Goal: Complete application form: Complete application form

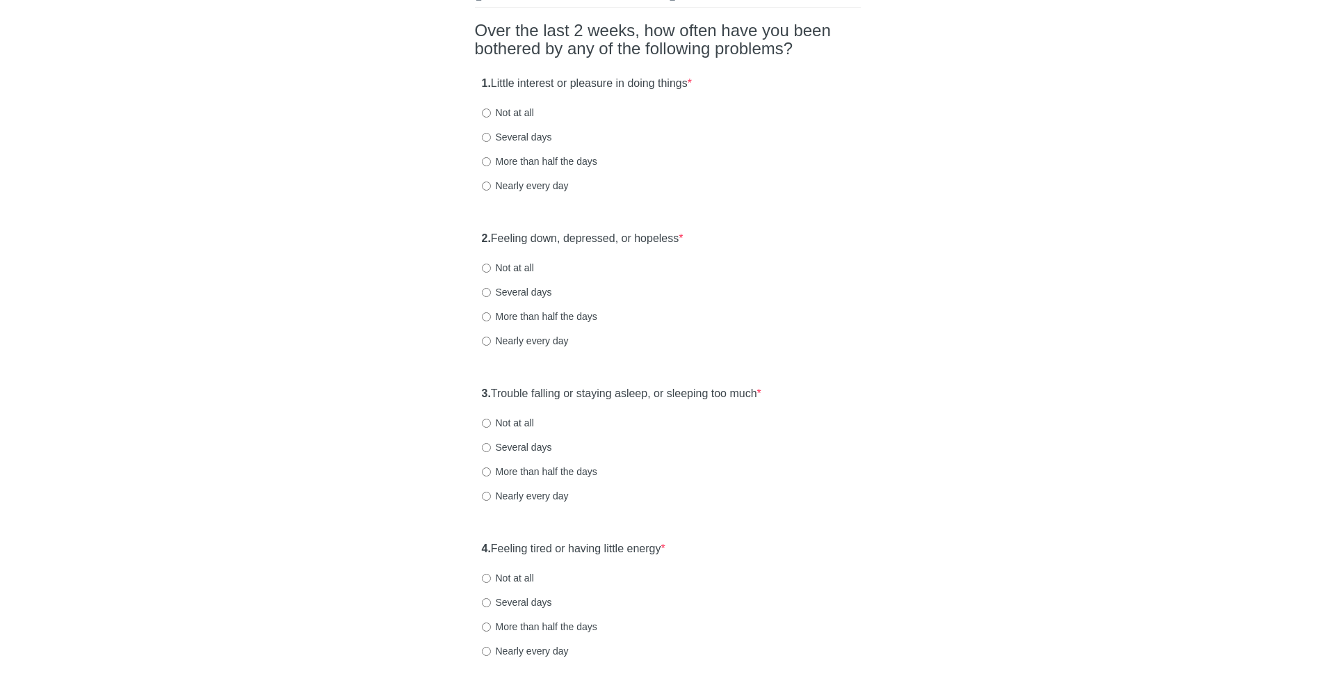
scroll to position [117, 0]
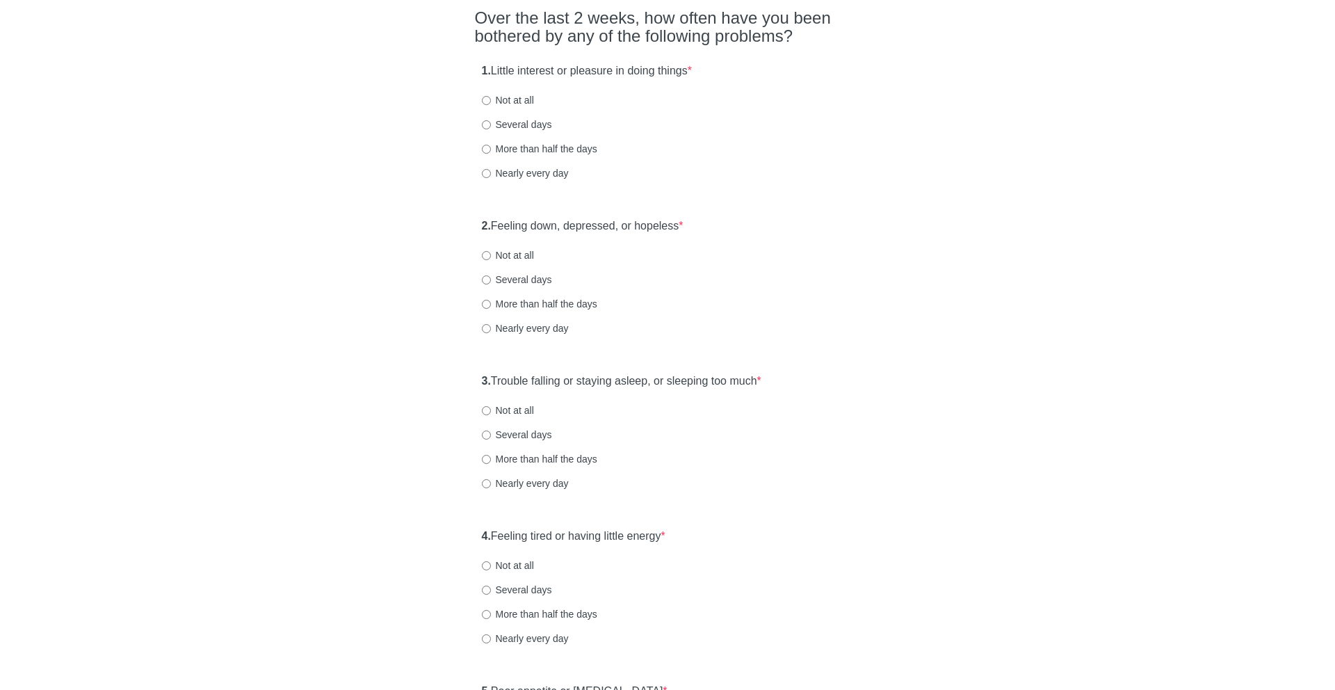
drag, startPoint x: 674, startPoint y: 70, endPoint x: 479, endPoint y: 77, distance: 194.8
click at [479, 77] on div "1. Little interest or pleasure in doing things * Not at all Several days More t…" at bounding box center [668, 128] width 386 height 145
click at [503, 102] on label "Not at all" at bounding box center [508, 100] width 52 height 14
click at [491, 102] on input "Not at all" at bounding box center [486, 100] width 9 height 9
radio input "true"
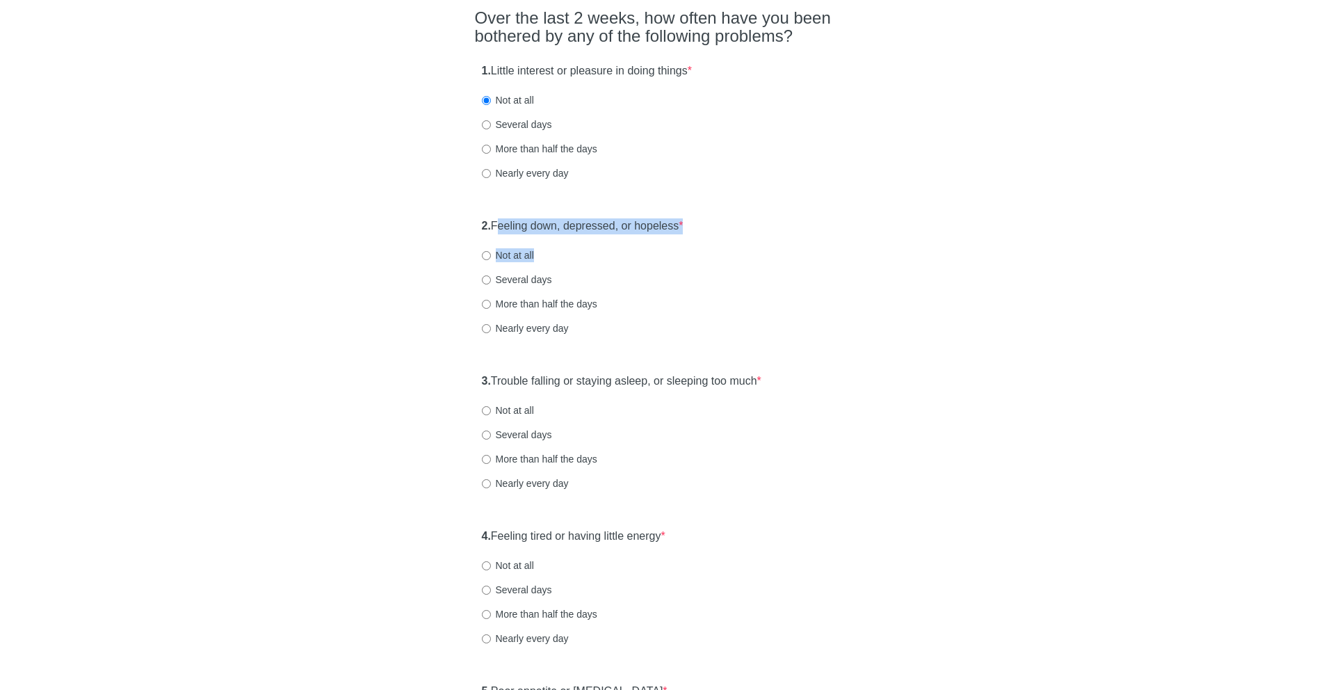
drag, startPoint x: 501, startPoint y: 220, endPoint x: 722, endPoint y: 267, distance: 226.0
click at [722, 267] on div "2. Feeling down, depressed, or hopeless * Not at all Several days More than hal…" at bounding box center [668, 283] width 386 height 145
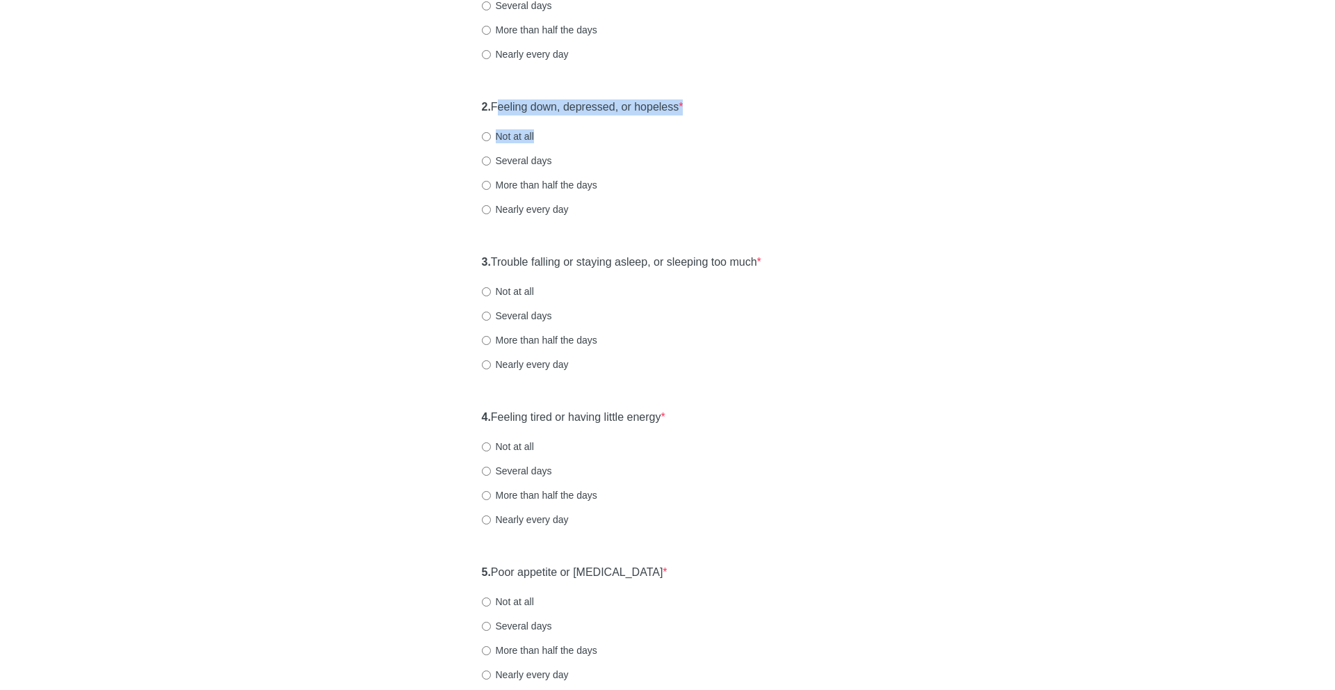
scroll to position [248, 0]
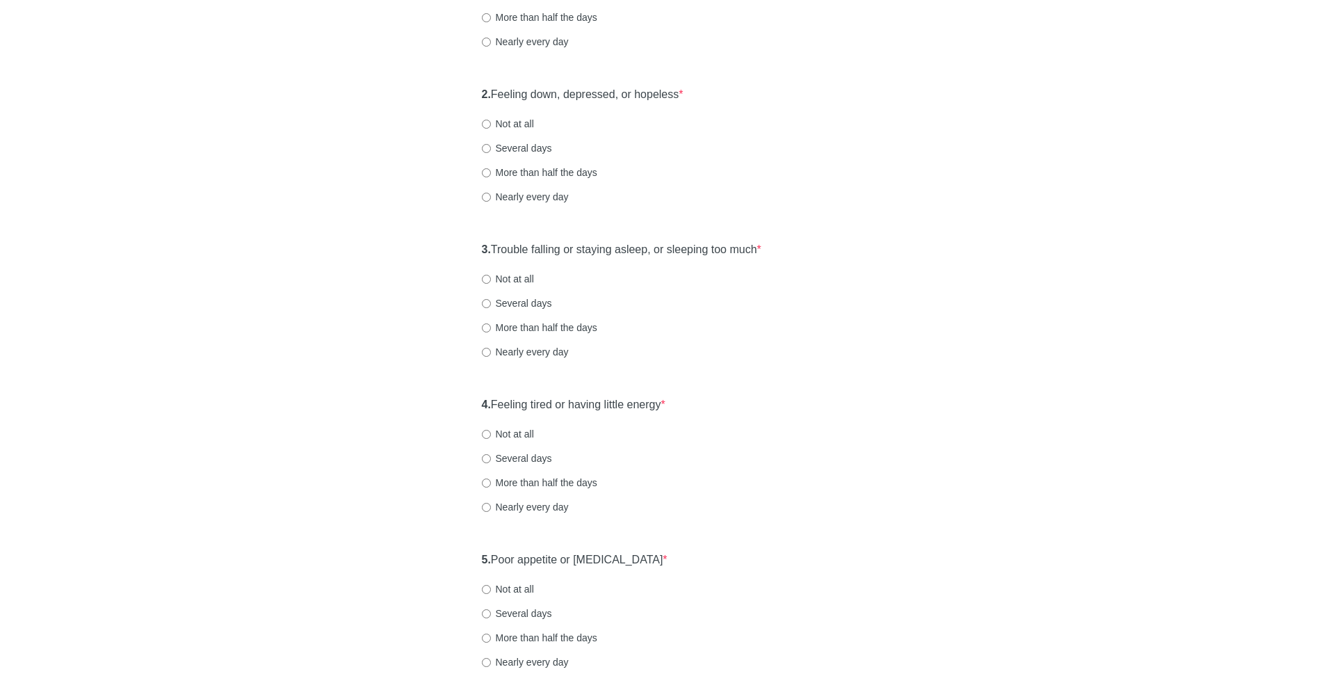
click at [524, 120] on label "Not at all" at bounding box center [508, 124] width 52 height 14
click at [491, 120] on input "Not at all" at bounding box center [486, 124] width 9 height 9
radio input "true"
drag, startPoint x: 492, startPoint y: 248, endPoint x: 809, endPoint y: 270, distance: 317.2
click at [809, 270] on div "3. Trouble falling or staying asleep, or sleeping too much * Not at all Several…" at bounding box center [668, 307] width 386 height 145
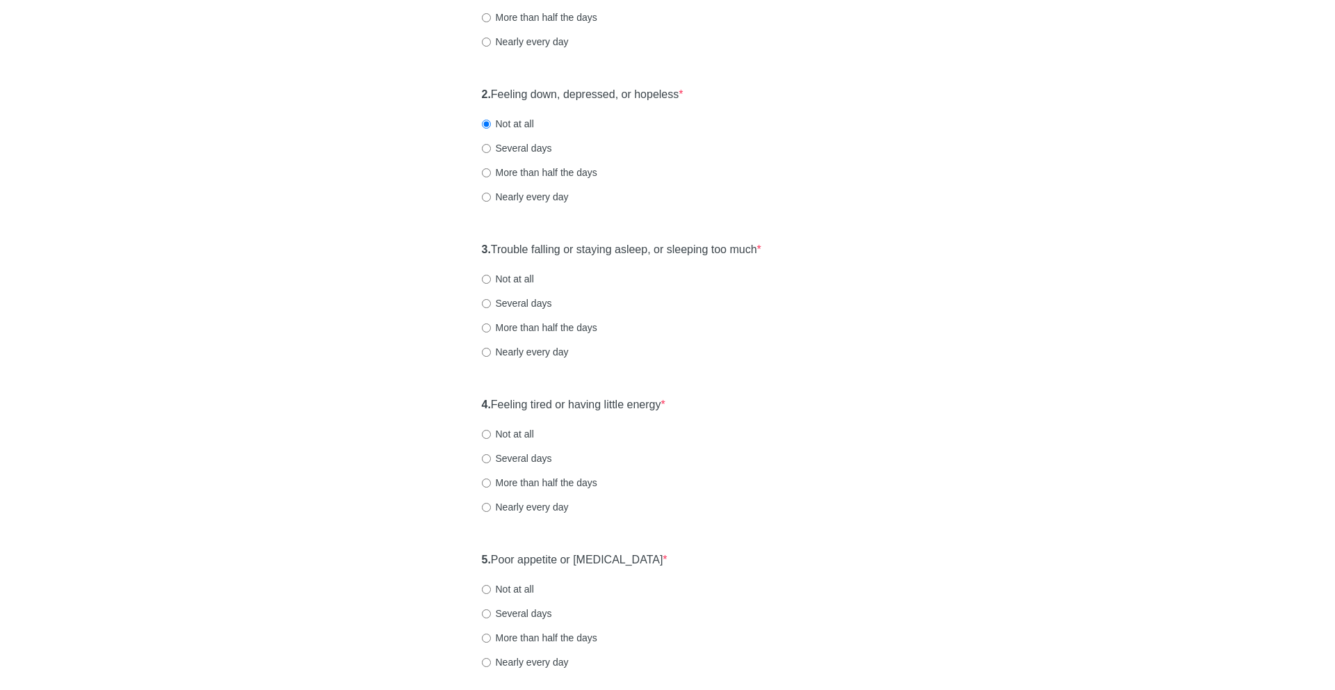
click at [511, 276] on label "Not at all" at bounding box center [508, 279] width 52 height 14
click at [491, 276] on input "Not at all" at bounding box center [486, 279] width 9 height 9
radio input "true"
drag, startPoint x: 495, startPoint y: 399, endPoint x: 693, endPoint y: 417, distance: 198.2
click at [693, 417] on div "4. Feeling tired or having little energy * Not at all Several days More than ha…" at bounding box center [668, 462] width 386 height 145
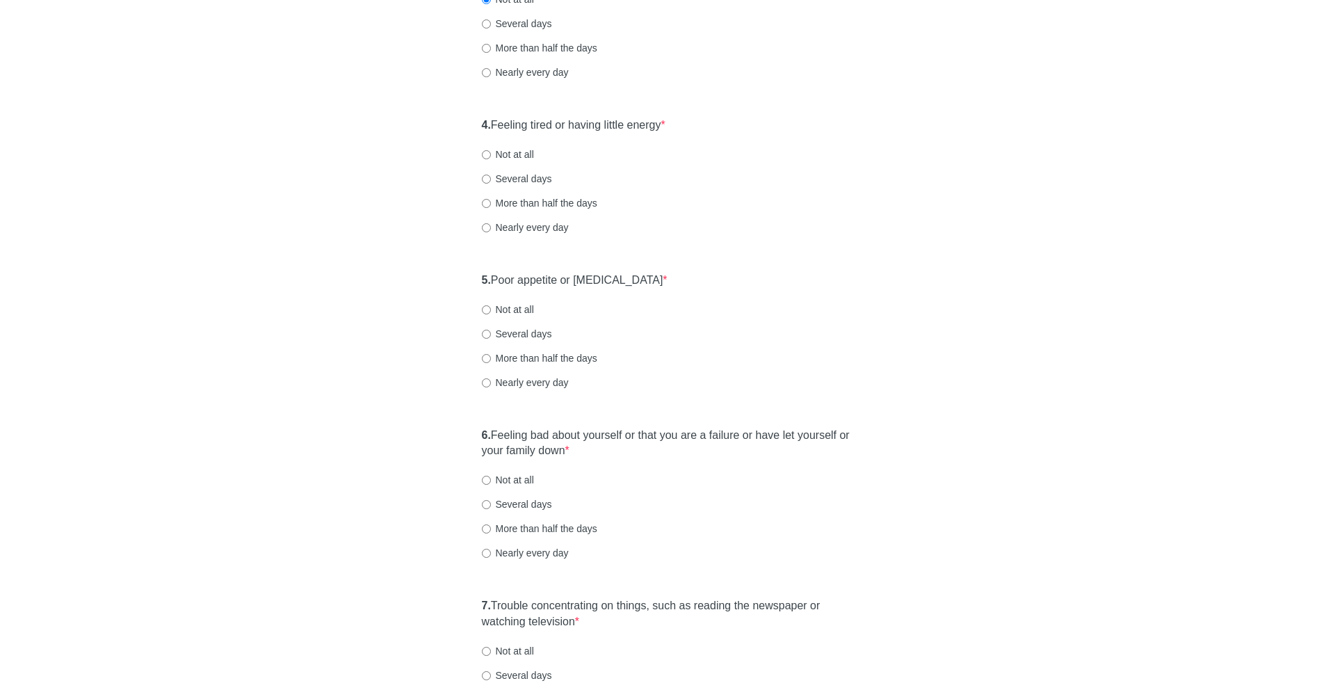
scroll to position [529, 0]
click at [526, 173] on label "Several days" at bounding box center [517, 177] width 70 height 14
click at [491, 173] on input "Several days" at bounding box center [486, 177] width 9 height 9
radio input "true"
drag, startPoint x: 497, startPoint y: 275, endPoint x: 668, endPoint y: 278, distance: 171.1
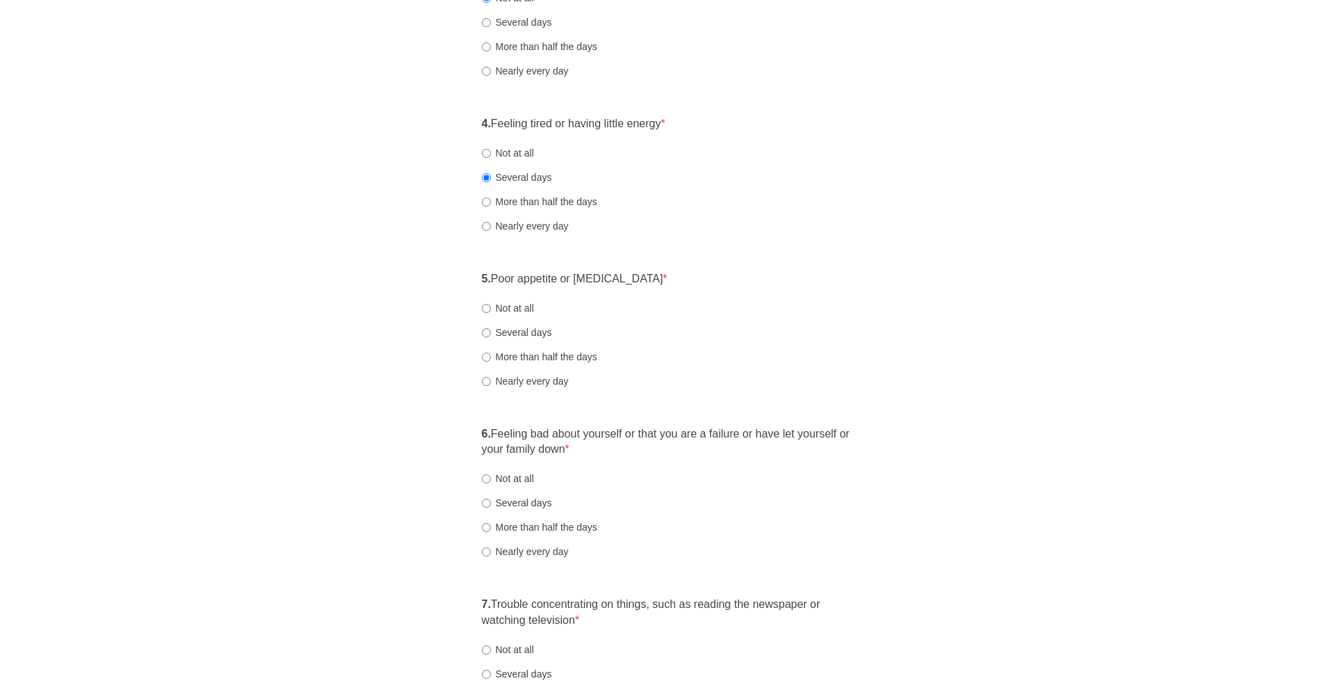
click at [668, 278] on div "5. Poor appetite or overeating * Not at all Several days More than half the day…" at bounding box center [668, 336] width 386 height 145
drag, startPoint x: 668, startPoint y: 278, endPoint x: 474, endPoint y: 279, distance: 194.0
click at [475, 279] on div "5. Poor appetite or overeating * Not at all Several days More than half the day…" at bounding box center [668, 336] width 386 height 145
click at [508, 310] on label "Not at all" at bounding box center [508, 308] width 52 height 14
click at [491, 310] on input "Not at all" at bounding box center [486, 308] width 9 height 9
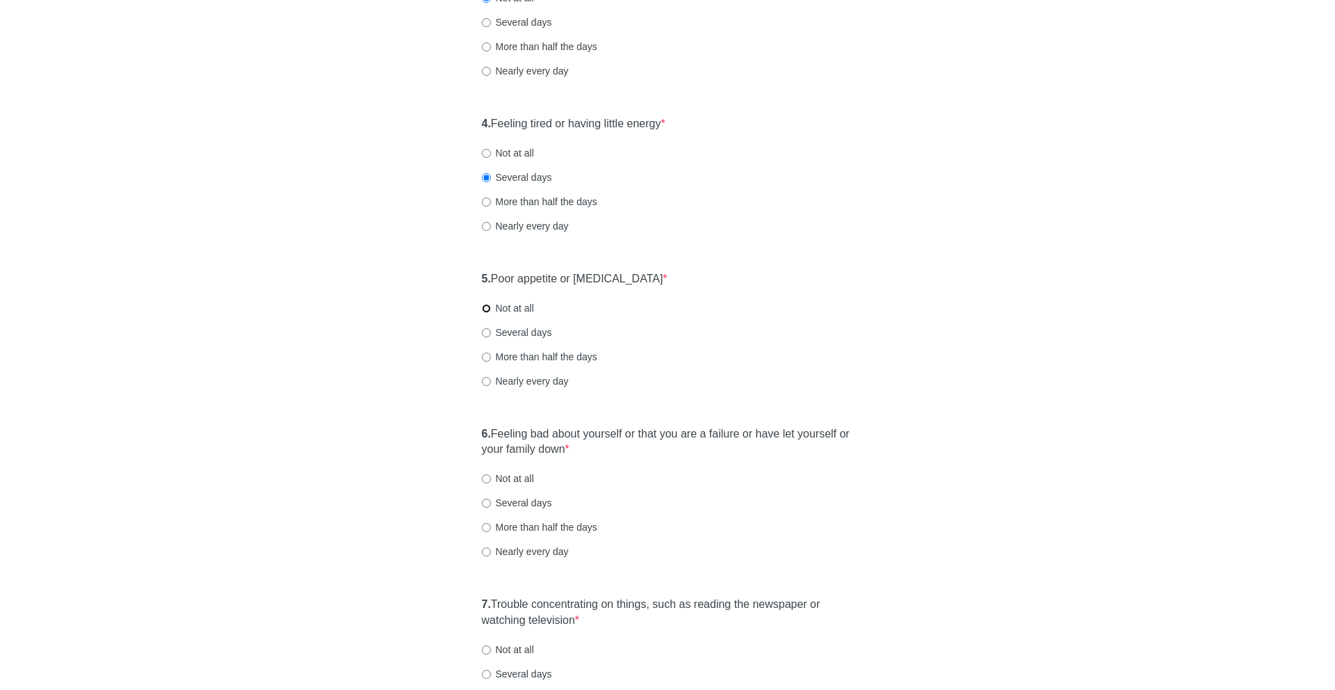
radio input "true"
drag, startPoint x: 492, startPoint y: 429, endPoint x: 590, endPoint y: 451, distance: 99.9
click at [590, 451] on label "6. Feeling bad about yourself or that you are a failure or have let yourself or…" at bounding box center [668, 442] width 372 height 32
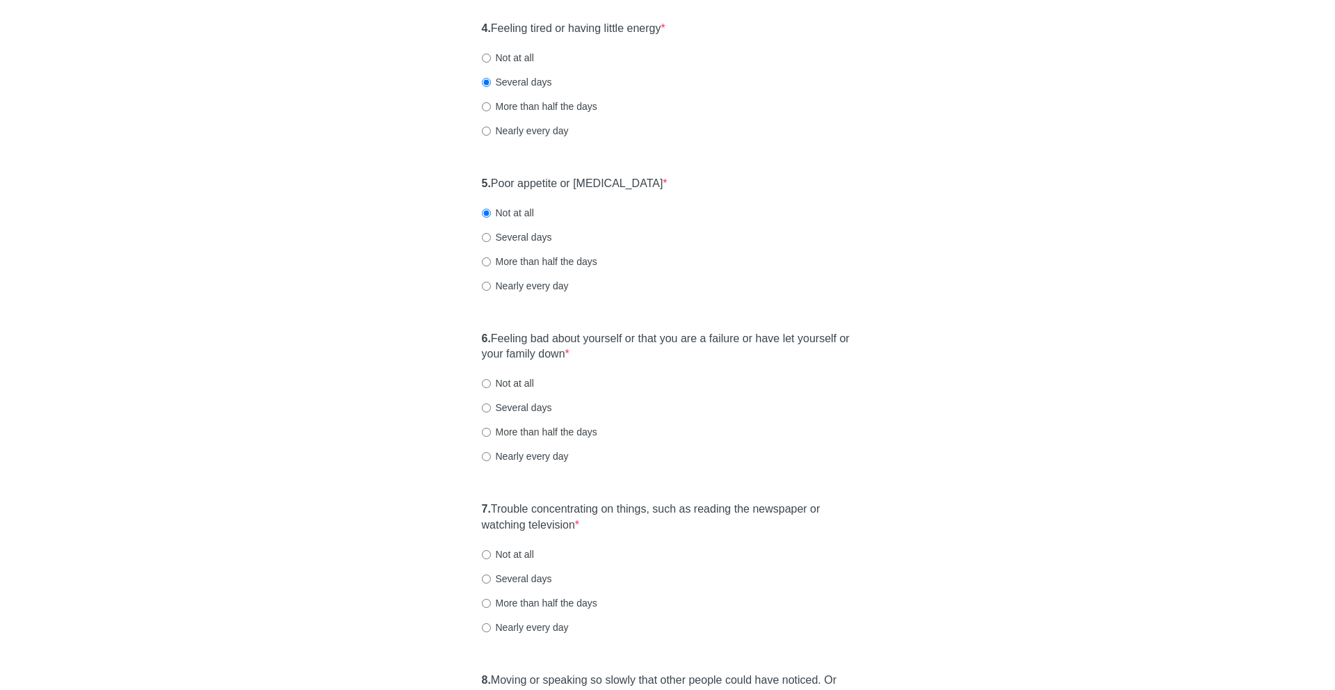
scroll to position [631, 0]
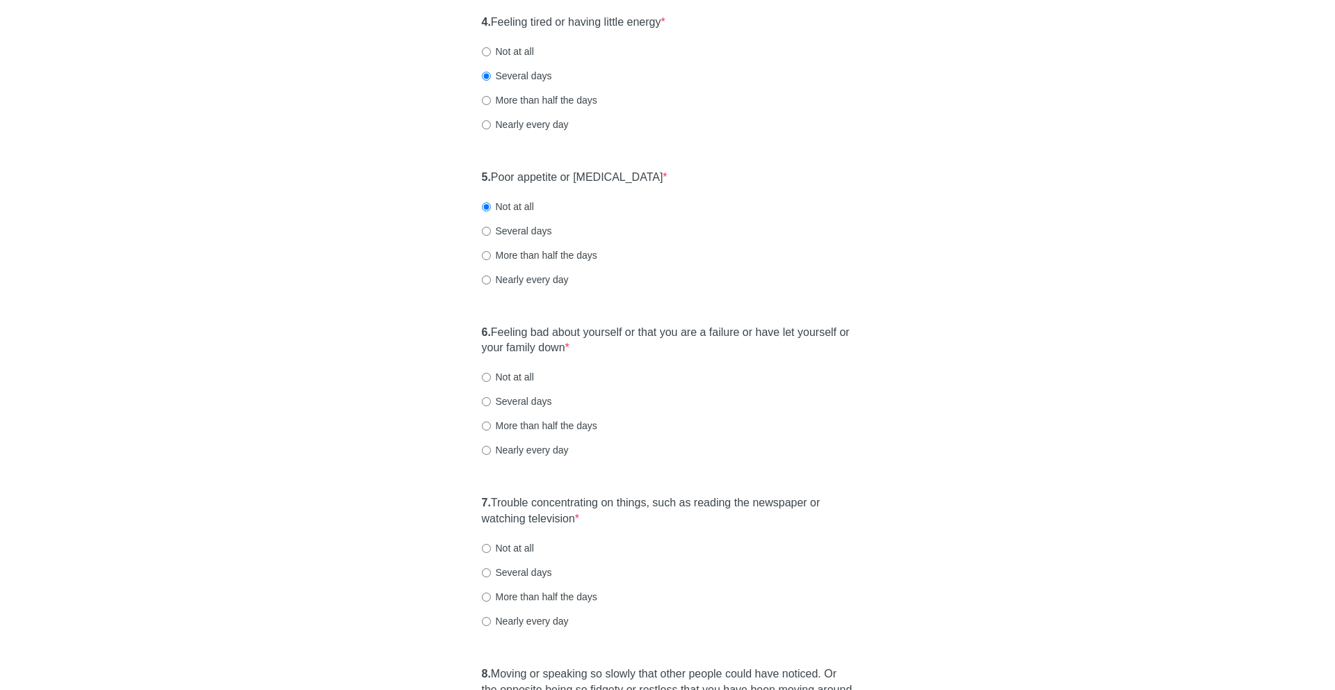
click at [493, 384] on div "6. Feeling bad about yourself or that you are a failure or have let yourself or…" at bounding box center [668, 398] width 386 height 161
click at [492, 377] on label "Not at all" at bounding box center [508, 377] width 52 height 14
click at [491, 377] on input "Not at all" at bounding box center [486, 377] width 9 height 9
radio input "true"
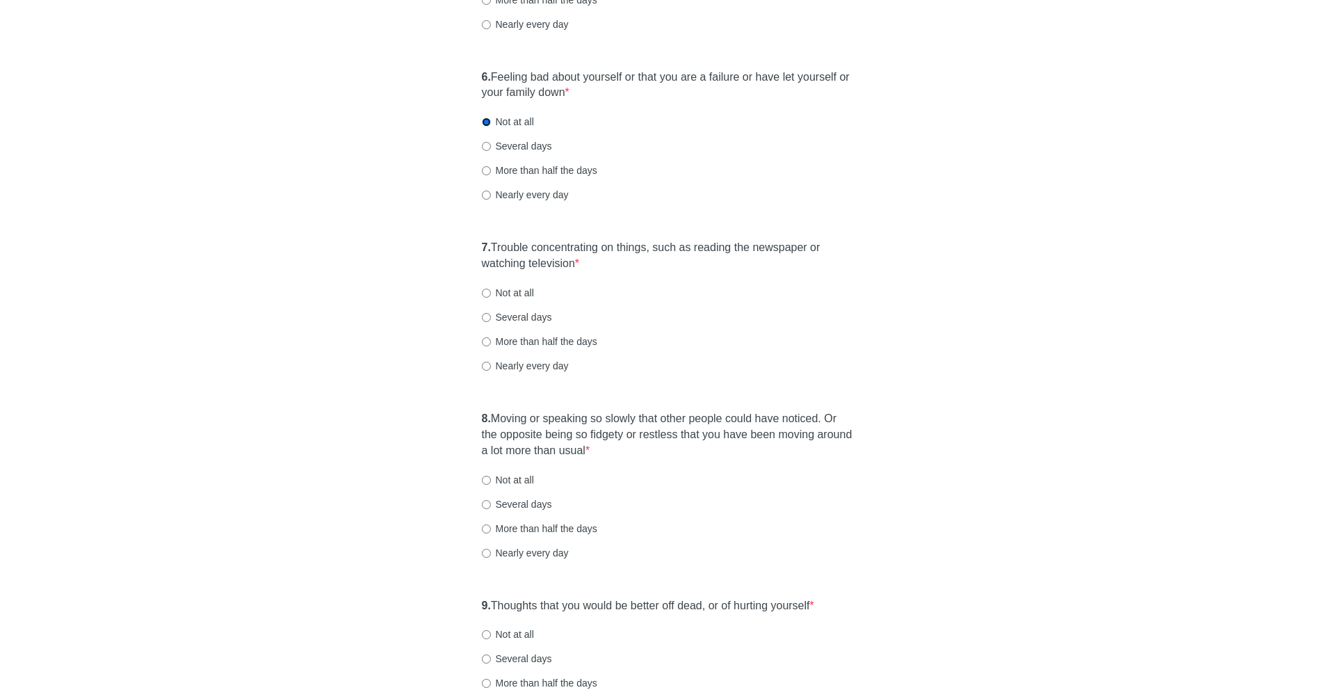
scroll to position [918, 0]
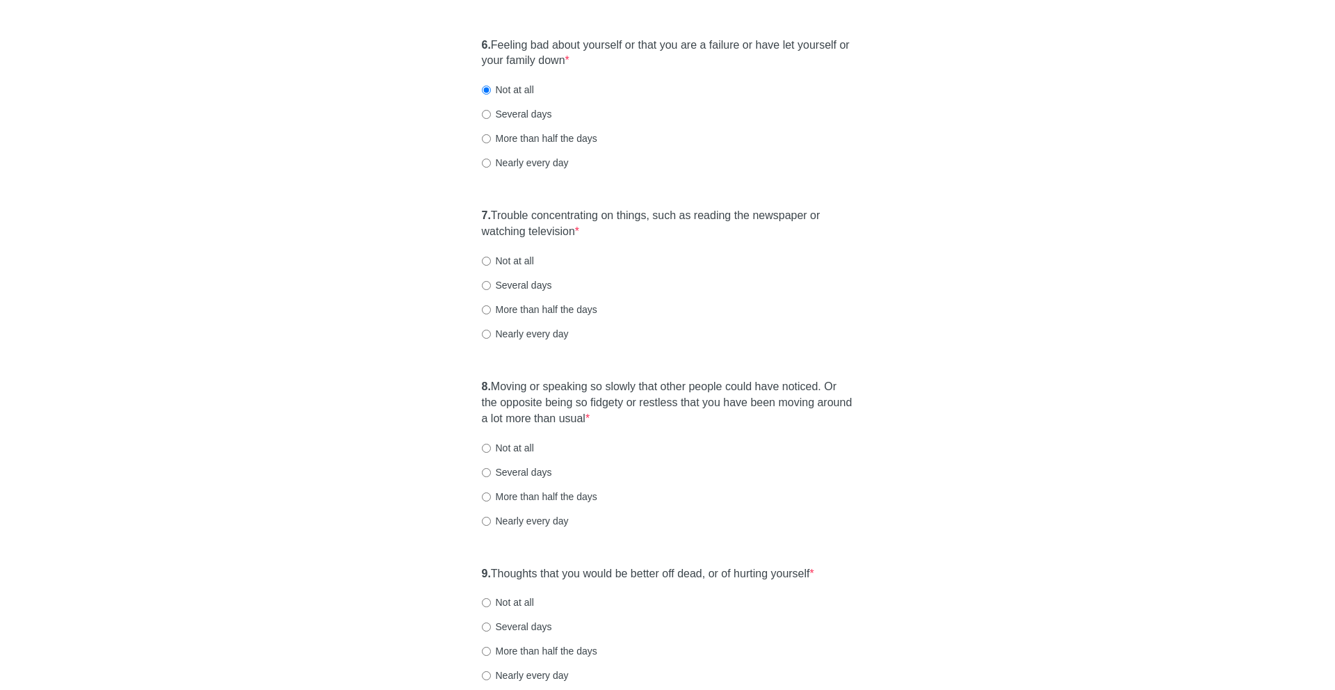
drag, startPoint x: 494, startPoint y: 212, endPoint x: 854, endPoint y: 239, distance: 360.5
click at [854, 239] on div "7. Trouble concentrating on things, such as reading the newspaper or watching t…" at bounding box center [668, 281] width 386 height 161
click at [511, 330] on label "Nearly every day" at bounding box center [525, 334] width 87 height 14
click at [491, 330] on input "Nearly every day" at bounding box center [486, 334] width 9 height 9
radio input "true"
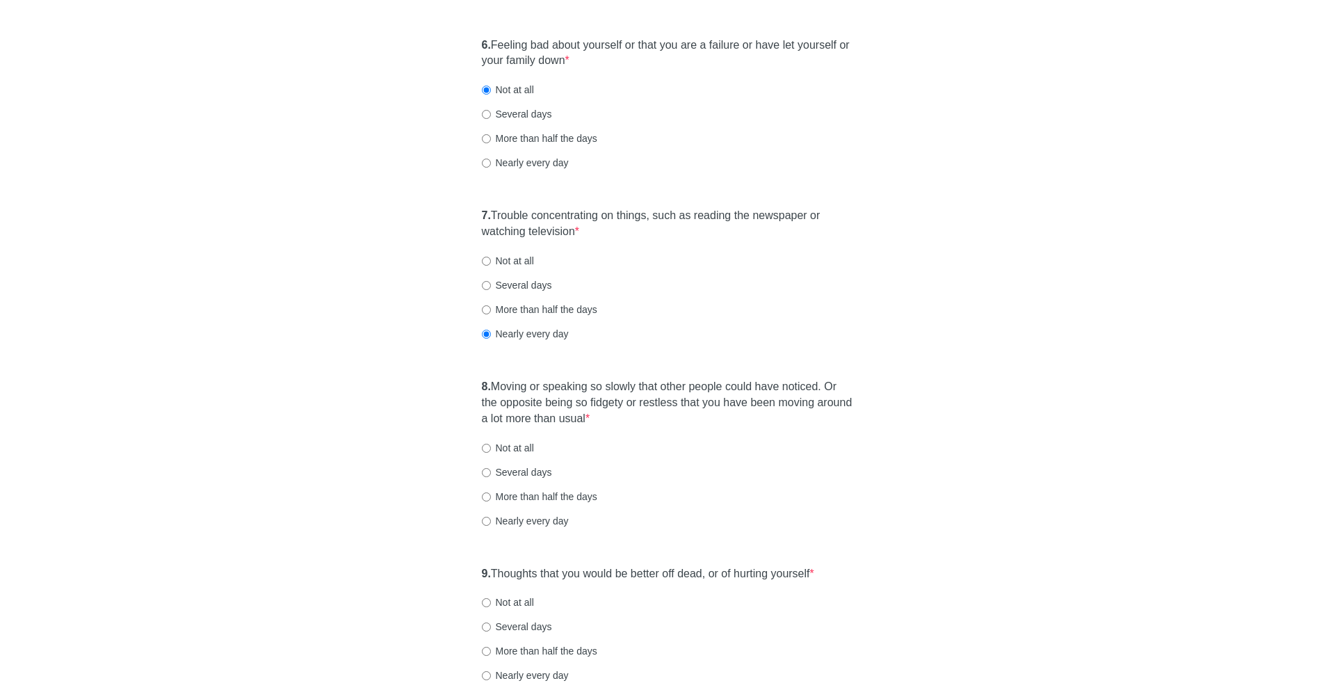
drag, startPoint x: 496, startPoint y: 386, endPoint x: 677, endPoint y: 429, distance: 185.9
click at [677, 429] on div "8. Moving or speaking so slowly that other people could have noticed. Or the op…" at bounding box center [668, 460] width 386 height 177
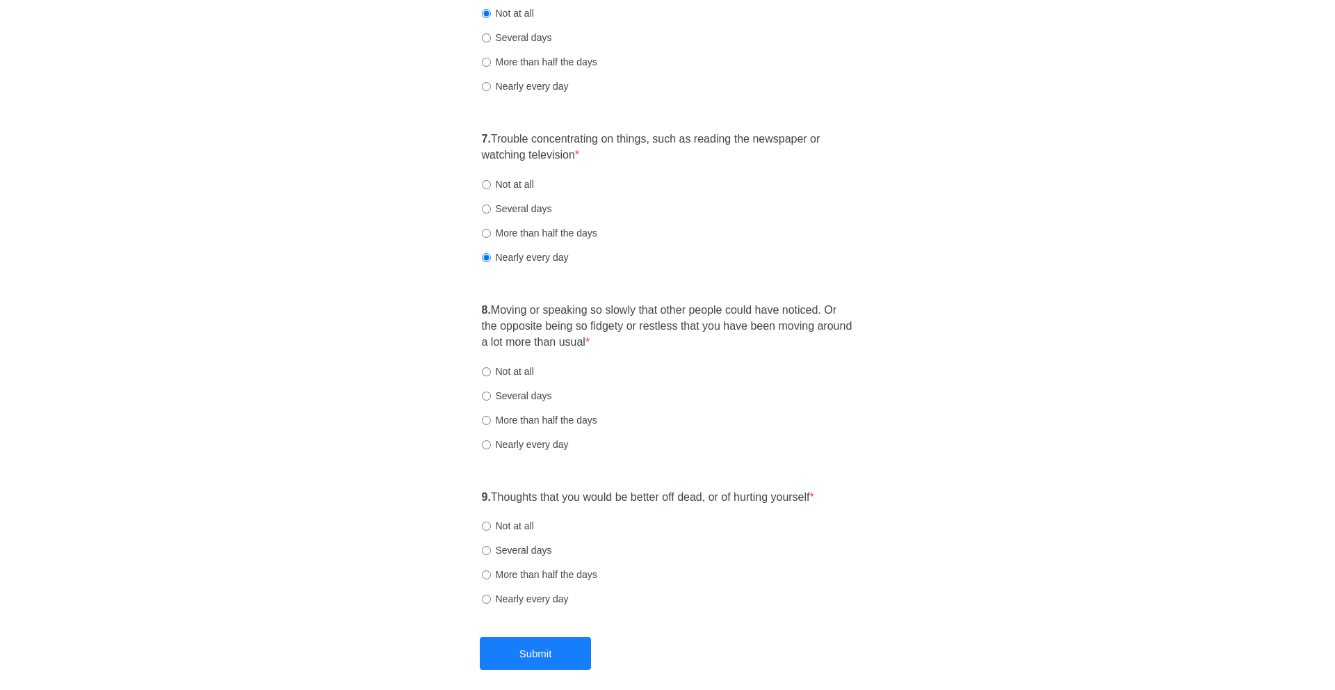
scroll to position [1058, 0]
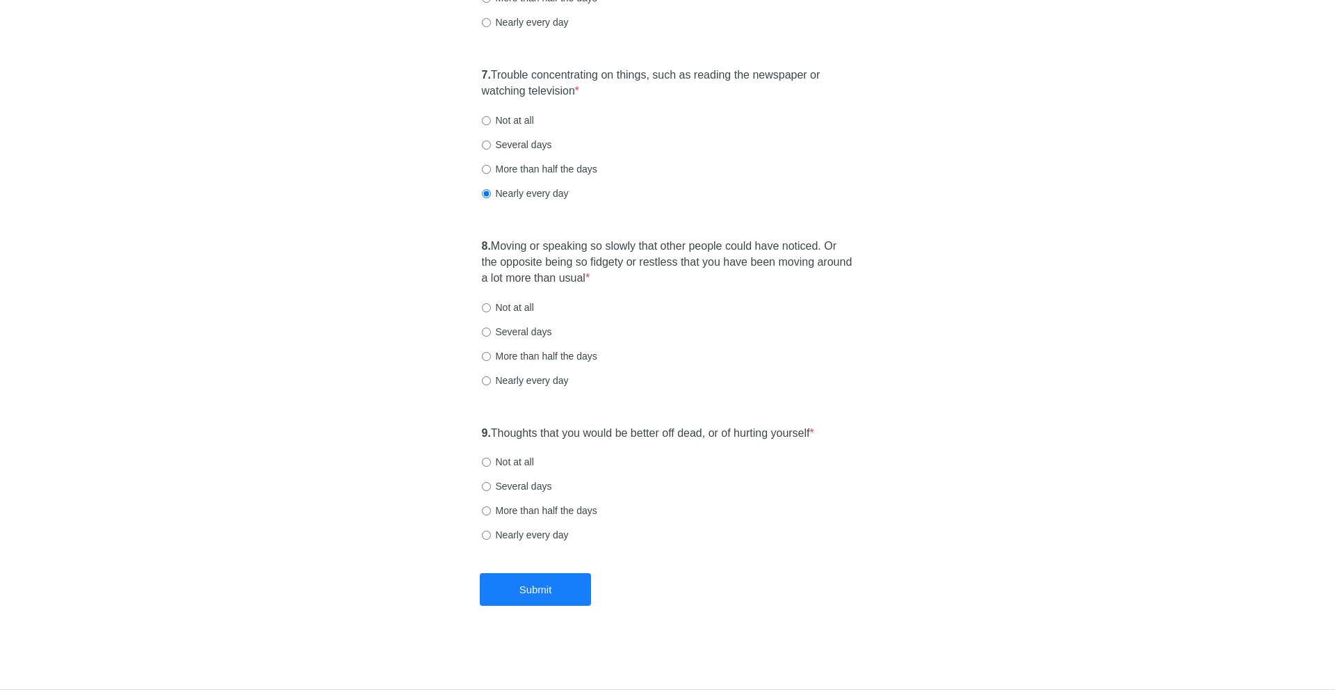
click at [549, 351] on label "More than half the days" at bounding box center [539, 356] width 115 height 14
click at [491, 352] on input "More than half the days" at bounding box center [486, 356] width 9 height 9
radio input "true"
drag, startPoint x: 522, startPoint y: 430, endPoint x: 870, endPoint y: 444, distance: 348.7
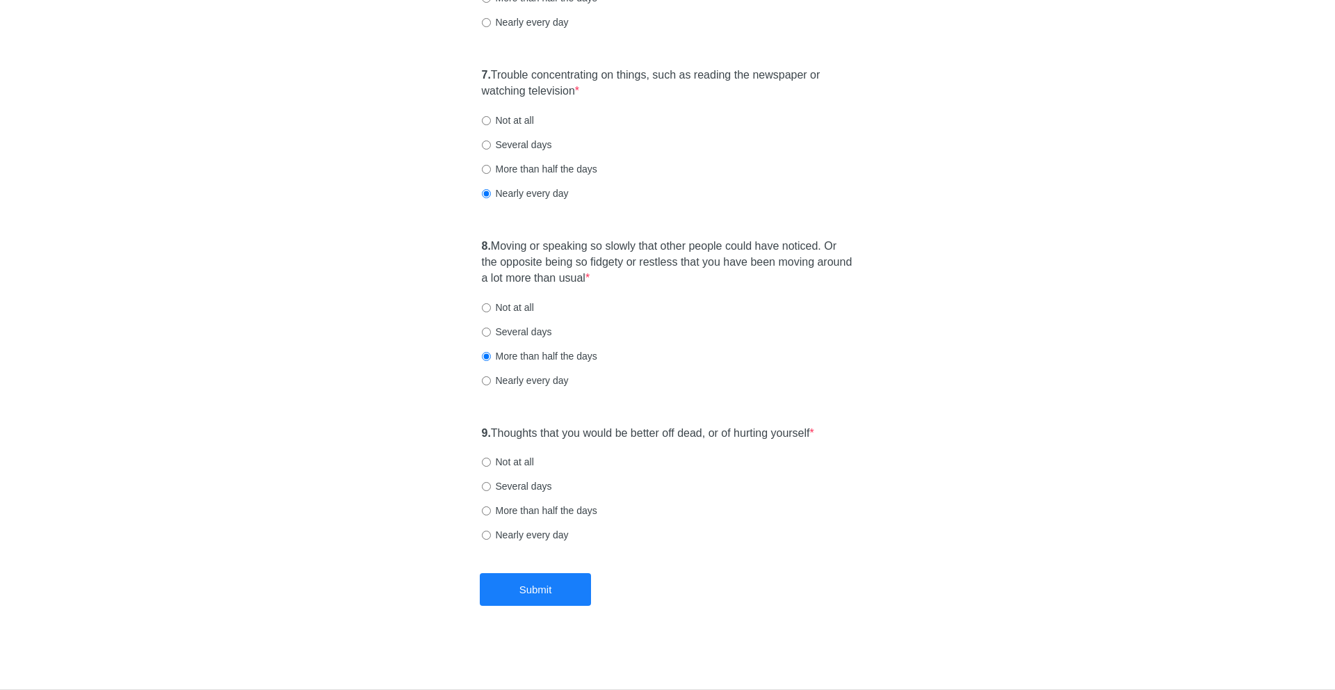
click at [503, 460] on label "Not at all" at bounding box center [508, 462] width 52 height 14
click at [491, 460] on input "Not at all" at bounding box center [486, 462] width 9 height 9
radio input "true"
click at [524, 583] on button "Submit" at bounding box center [535, 589] width 111 height 33
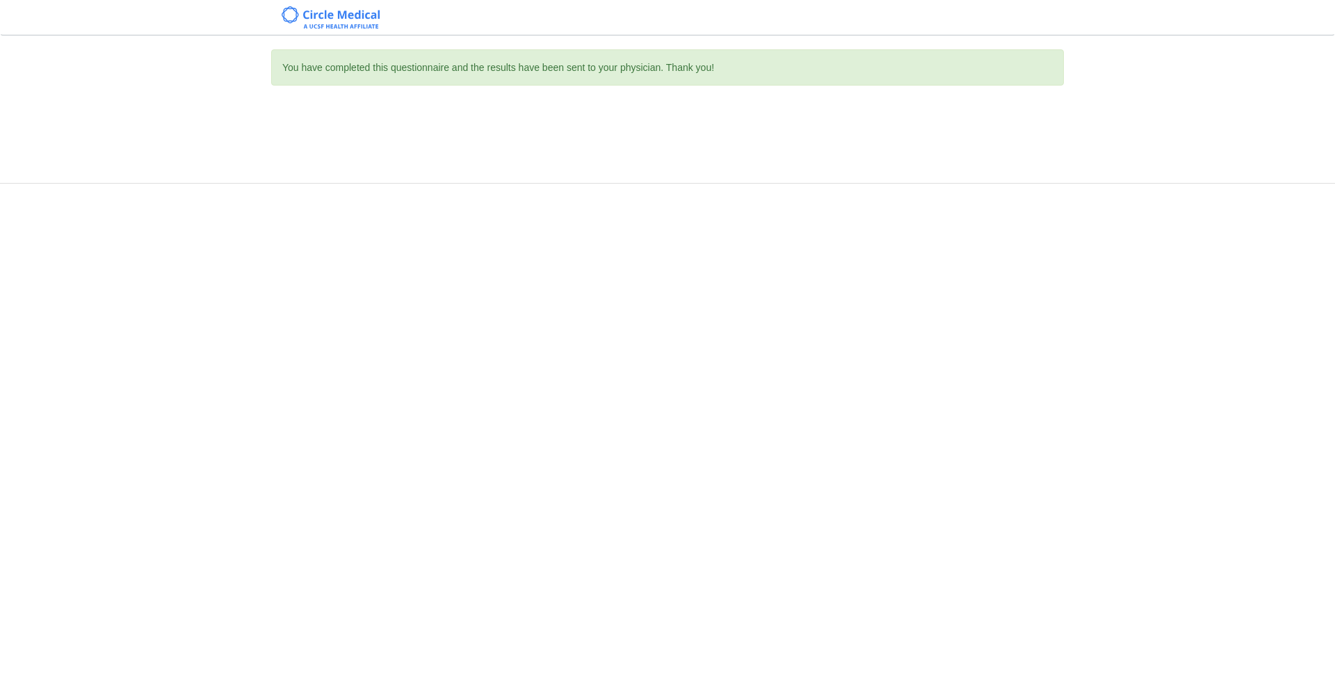
scroll to position [0, 0]
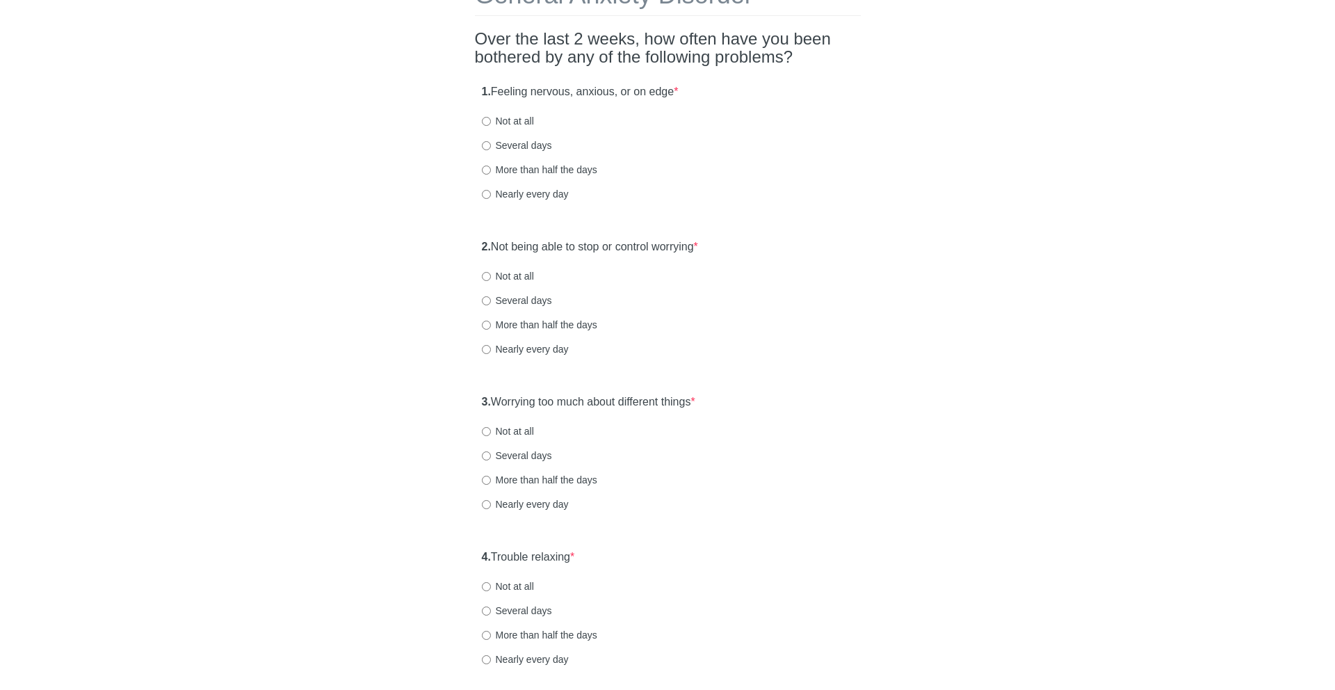
scroll to position [96, 0]
drag, startPoint x: 497, startPoint y: 89, endPoint x: 745, endPoint y: 112, distance: 249.3
click at [745, 112] on div "1. Feeling nervous, anxious, or on edge * Not at all Several days More than hal…" at bounding box center [668, 149] width 386 height 145
click at [517, 116] on label "Not at all" at bounding box center [508, 121] width 52 height 14
click at [491, 117] on input "Not at all" at bounding box center [486, 121] width 9 height 9
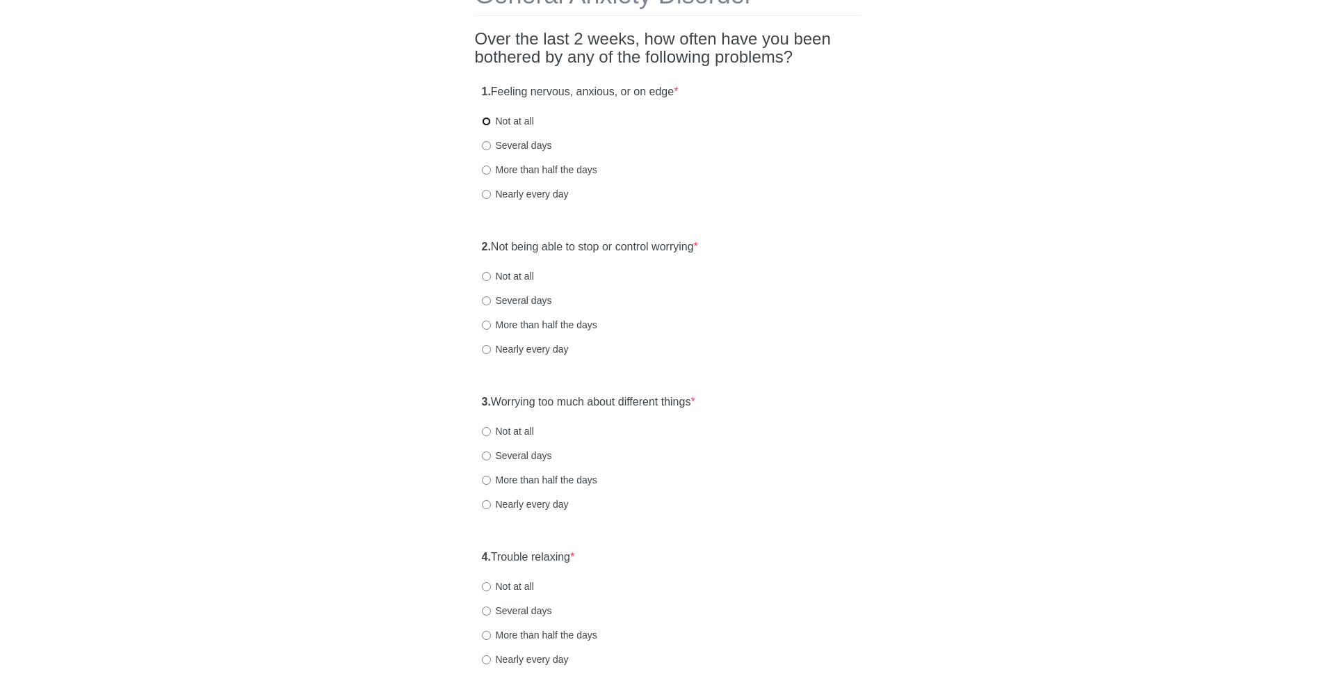
radio input "true"
drag, startPoint x: 497, startPoint y: 248, endPoint x: 670, endPoint y: 248, distance: 172.4
click at [670, 248] on label "2. Not being able to stop or control worrying *" at bounding box center [590, 247] width 216 height 16
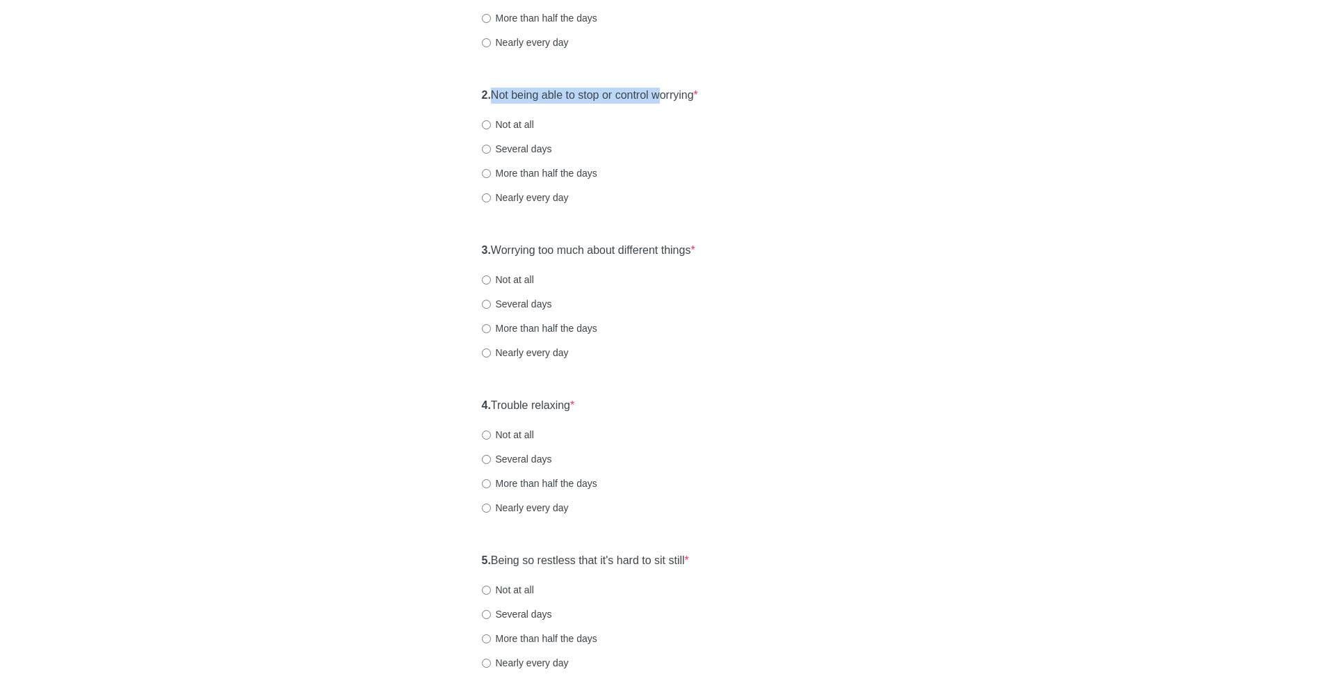
scroll to position [272, 0]
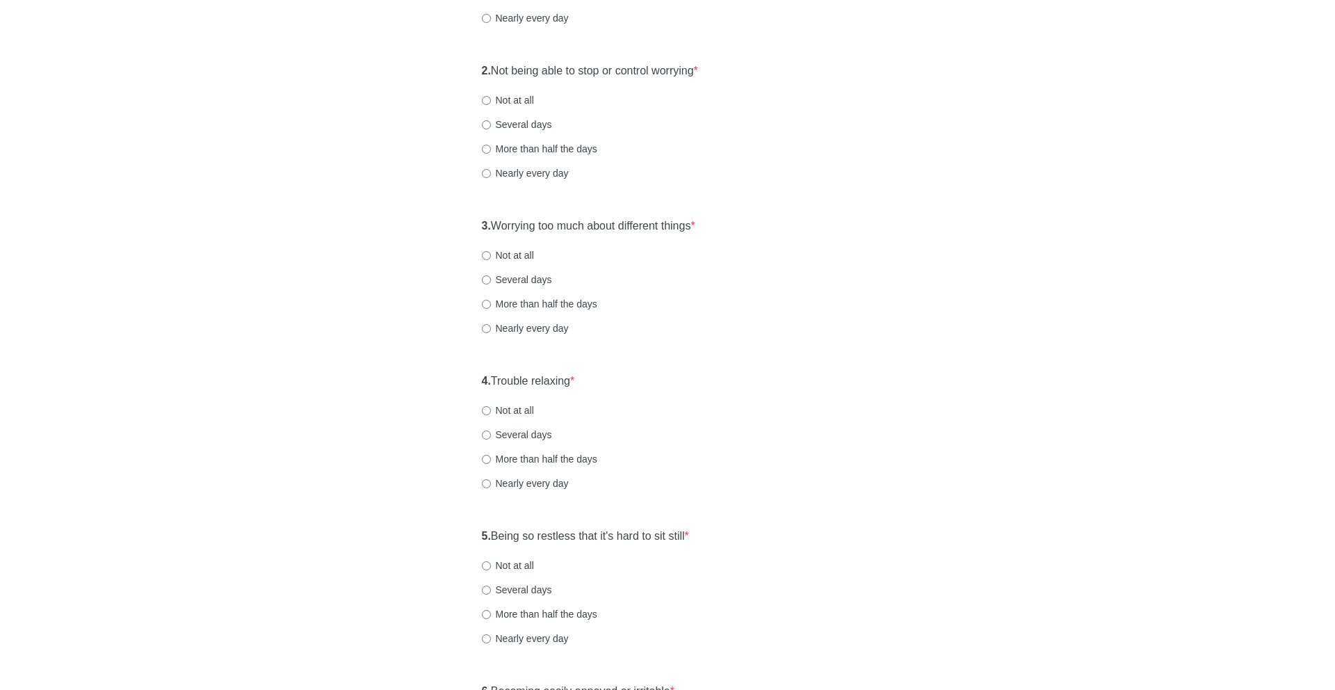
click at [528, 102] on label "Not at all" at bounding box center [508, 100] width 52 height 14
click at [491, 102] on input "Not at all" at bounding box center [486, 100] width 9 height 9
radio input "true"
drag, startPoint x: 487, startPoint y: 225, endPoint x: 719, endPoint y: 226, distance: 231.6
click at [719, 226] on div "3. Worrying too much about different things * Not at all Several days More than…" at bounding box center [668, 283] width 386 height 145
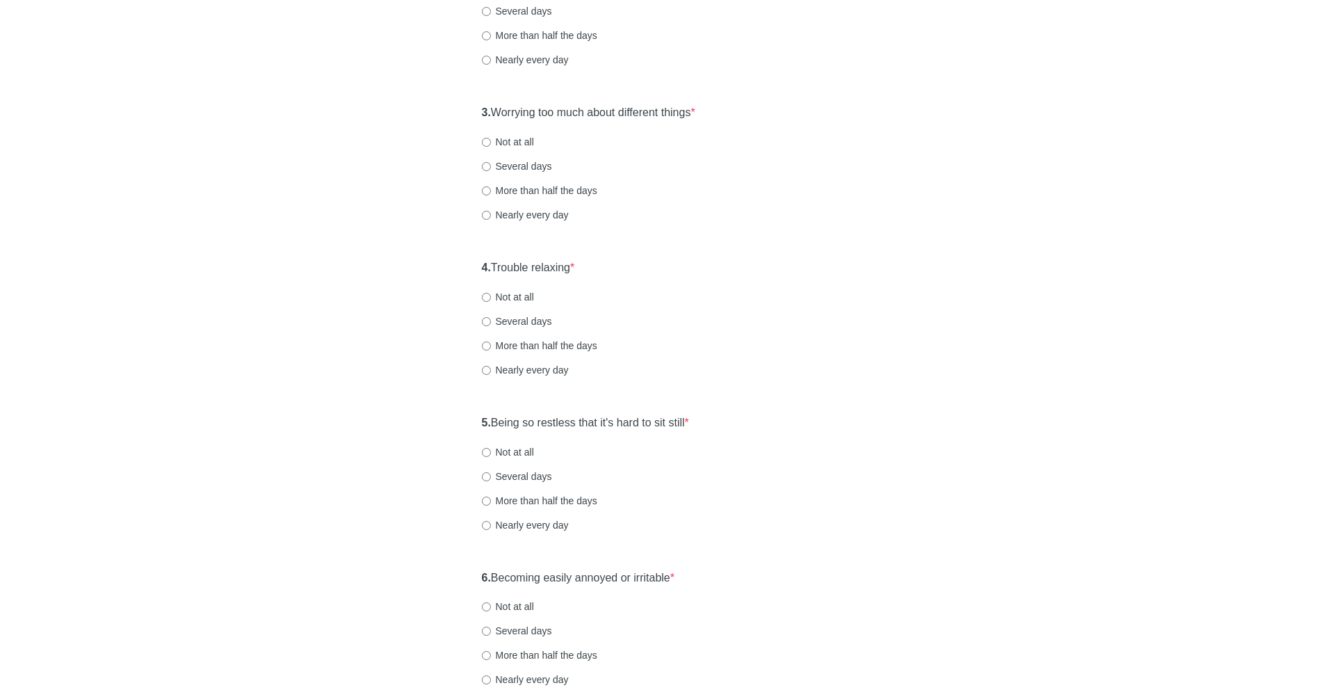
scroll to position [386, 0]
click at [519, 141] on label "Not at all" at bounding box center [508, 141] width 52 height 14
click at [491, 141] on input "Not at all" at bounding box center [486, 141] width 9 height 9
radio input "true"
drag, startPoint x: 494, startPoint y: 265, endPoint x: 628, endPoint y: 274, distance: 133.8
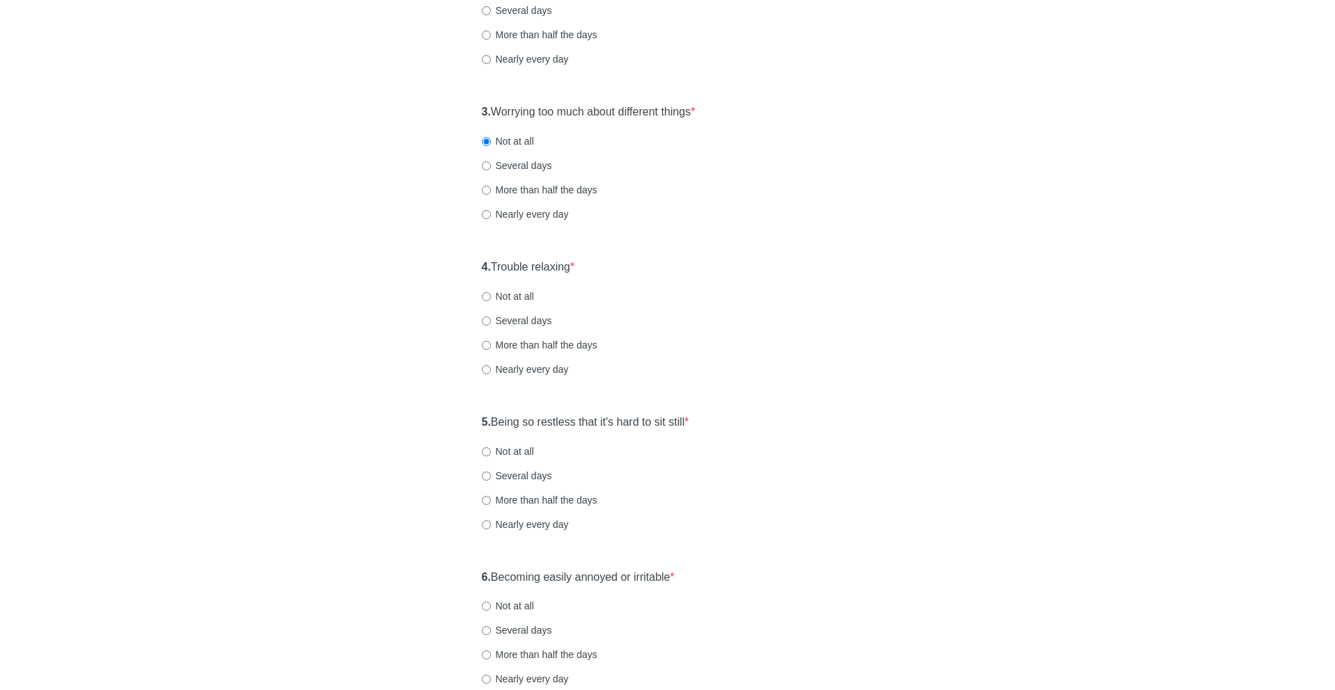
click at [628, 274] on div "4. Trouble relaxing * Not at all Several days More than half the days Nearly ev…" at bounding box center [668, 324] width 386 height 145
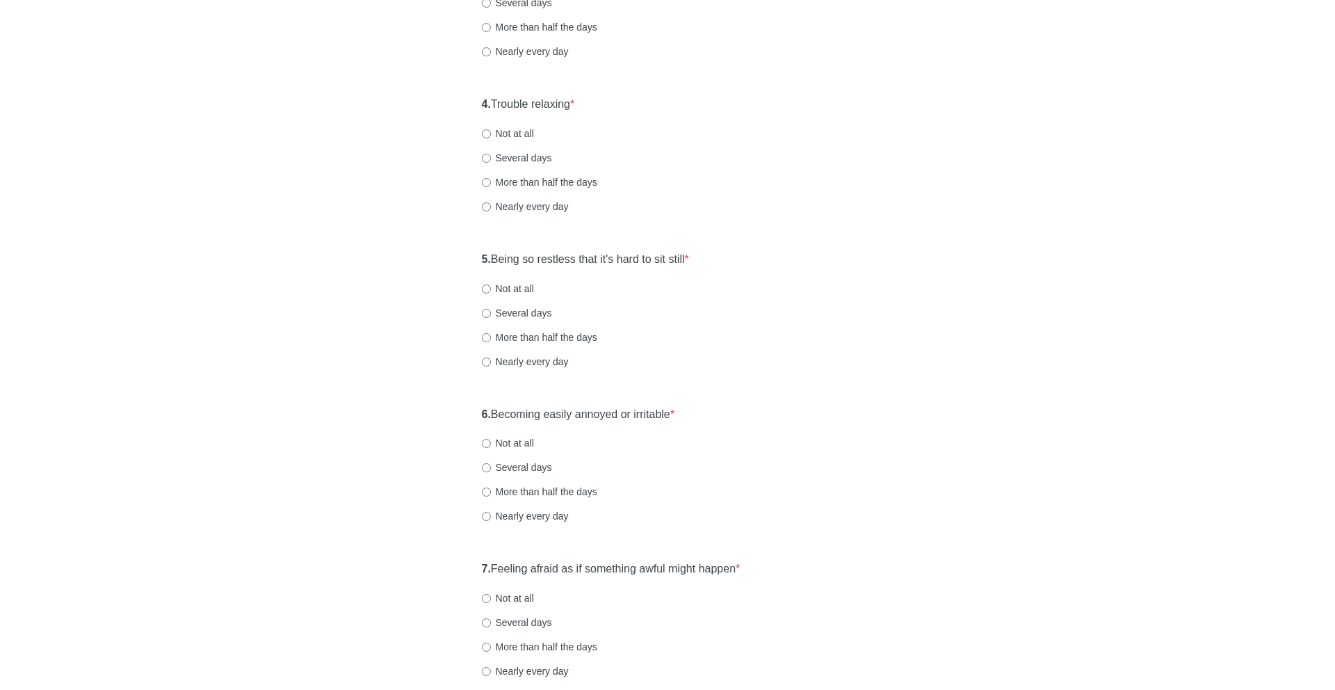
scroll to position [552, 0]
click at [522, 129] on label "Not at all" at bounding box center [508, 130] width 52 height 14
click at [491, 129] on input "Not at all" at bounding box center [486, 130] width 9 height 9
radio input "true"
drag, startPoint x: 492, startPoint y: 253, endPoint x: 752, endPoint y: 263, distance: 260.9
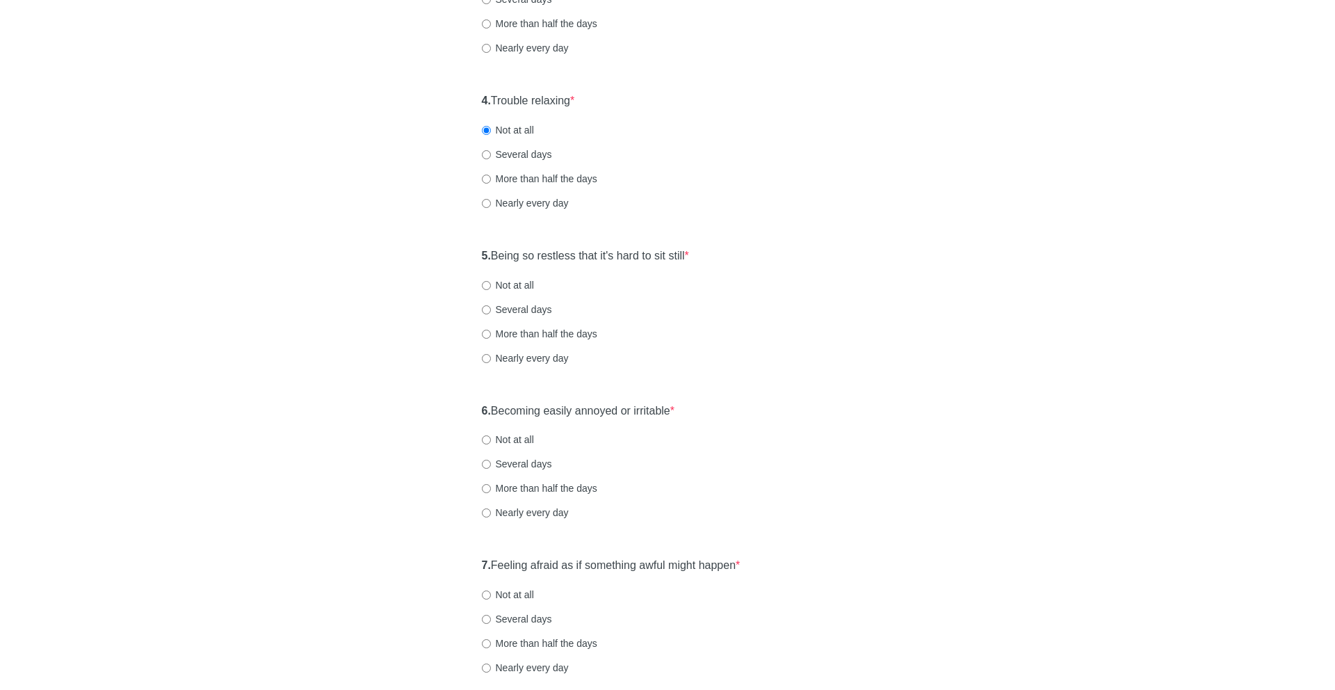
click at [752, 263] on div "5. Being so restless that it's hard to sit still * Not at all Several days More…" at bounding box center [668, 313] width 386 height 145
click at [529, 308] on label "Several days" at bounding box center [517, 309] width 70 height 14
click at [491, 308] on input "Several days" at bounding box center [486, 309] width 9 height 9
radio input "true"
drag, startPoint x: 496, startPoint y: 419, endPoint x: 774, endPoint y: 419, distance: 277.4
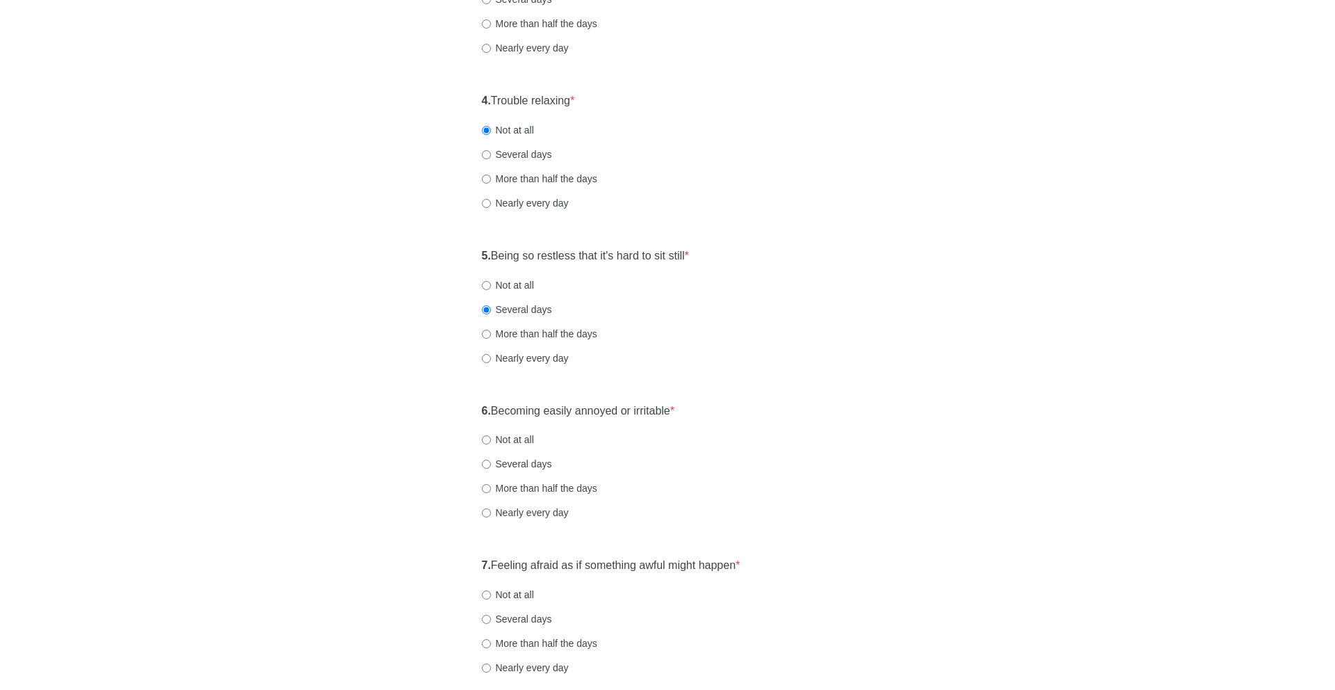
click at [774, 419] on div "6. Becoming easily annoyed or irritable * Not at all Several days More than hal…" at bounding box center [668, 468] width 386 height 145
drag, startPoint x: 739, startPoint y: 405, endPoint x: 505, endPoint y: 399, distance: 234.4
click at [505, 399] on div "6. Becoming easily annoyed or irritable * Not at all Several days More than hal…" at bounding box center [668, 468] width 386 height 145
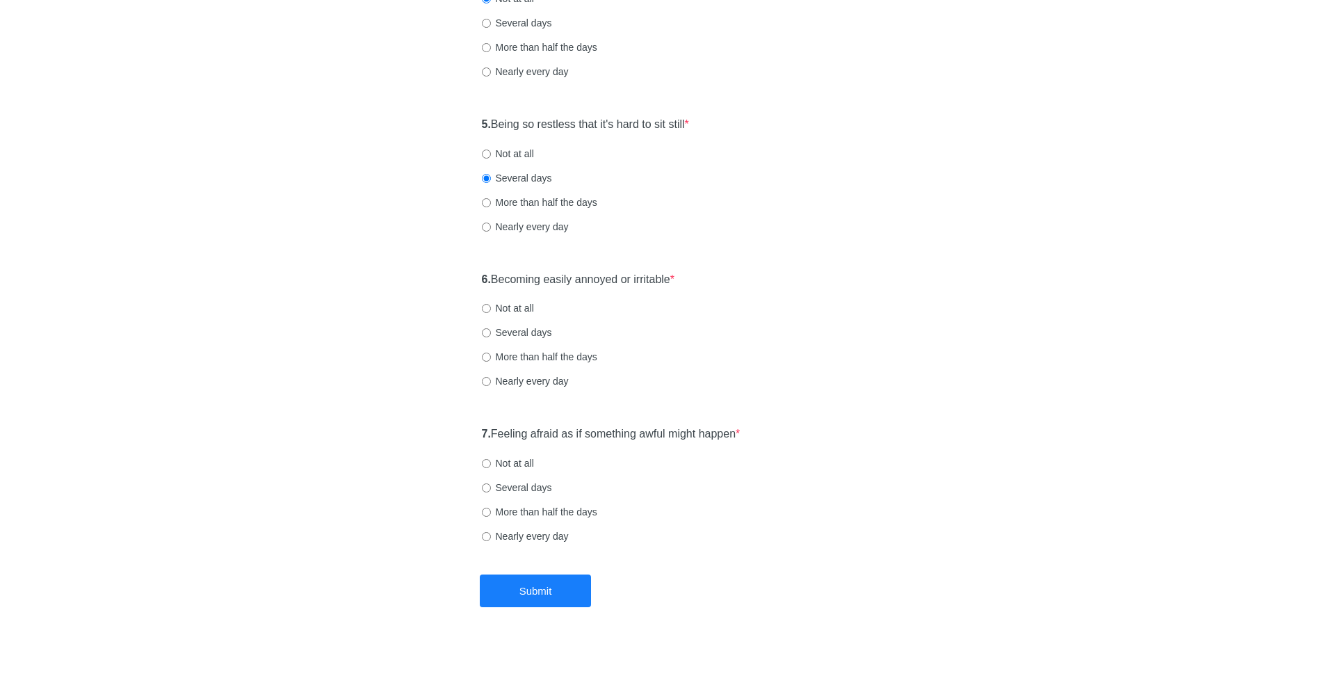
scroll to position [685, 0]
click at [508, 308] on label "Not at all" at bounding box center [508, 307] width 52 height 14
click at [491, 308] on input "Not at all" at bounding box center [486, 306] width 9 height 9
radio input "true"
drag, startPoint x: 506, startPoint y: 436, endPoint x: 757, endPoint y: 449, distance: 251.4
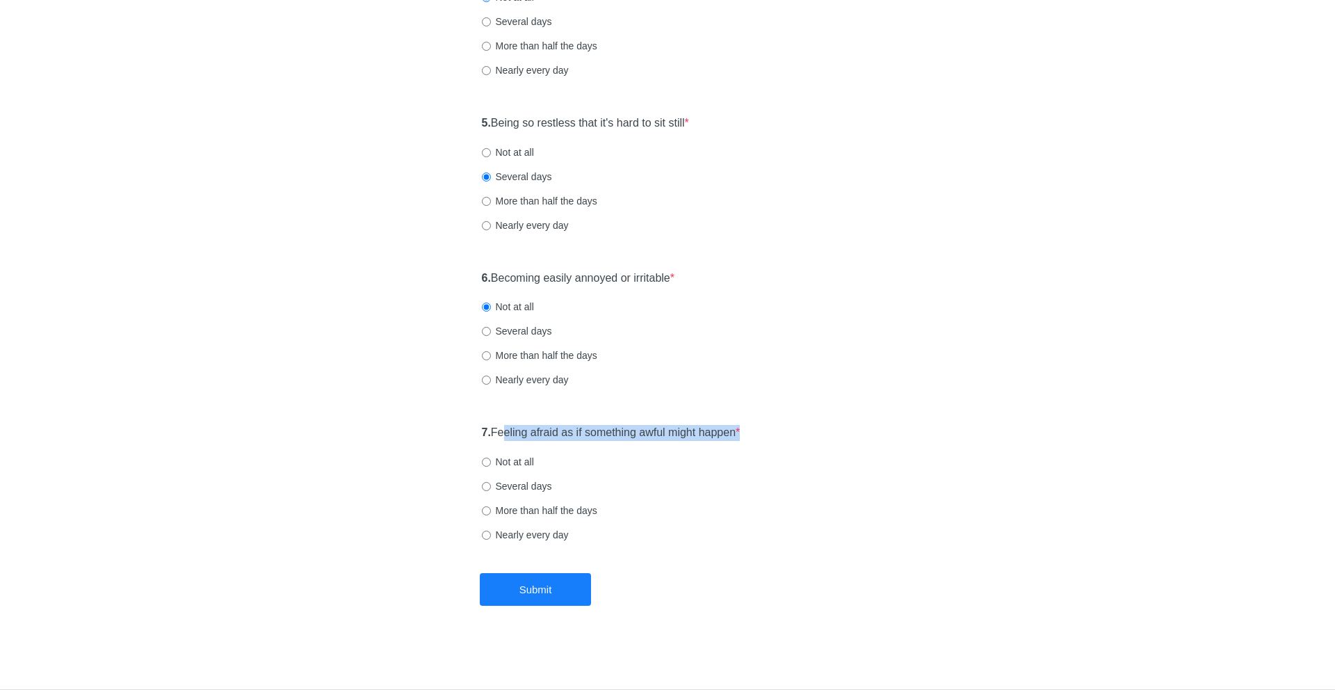
click at [757, 449] on div "7. Feeling afraid as if something awful might happen * Not at all Several days …" at bounding box center [668, 490] width 386 height 145
click at [506, 463] on label "Not at all" at bounding box center [508, 462] width 52 height 14
click at [491, 463] on input "Not at all" at bounding box center [486, 462] width 9 height 9
radio input "true"
click at [520, 582] on button "Submit" at bounding box center [535, 589] width 111 height 33
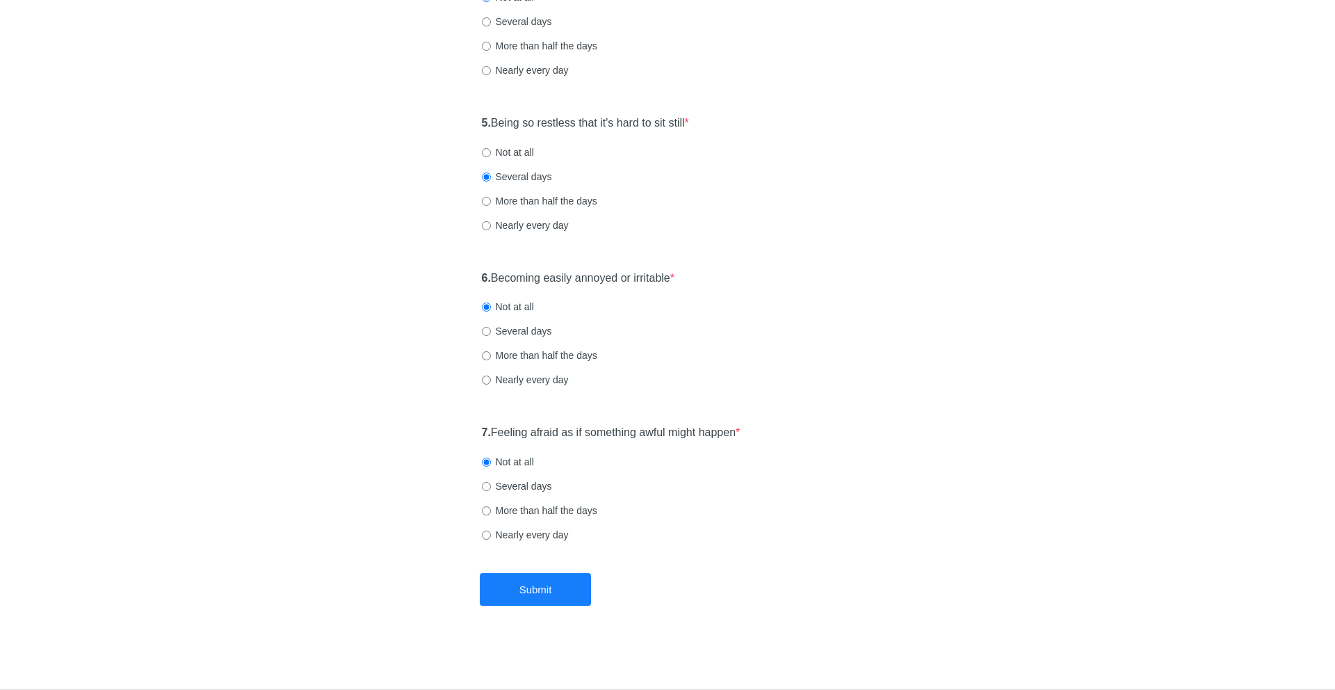
scroll to position [0, 0]
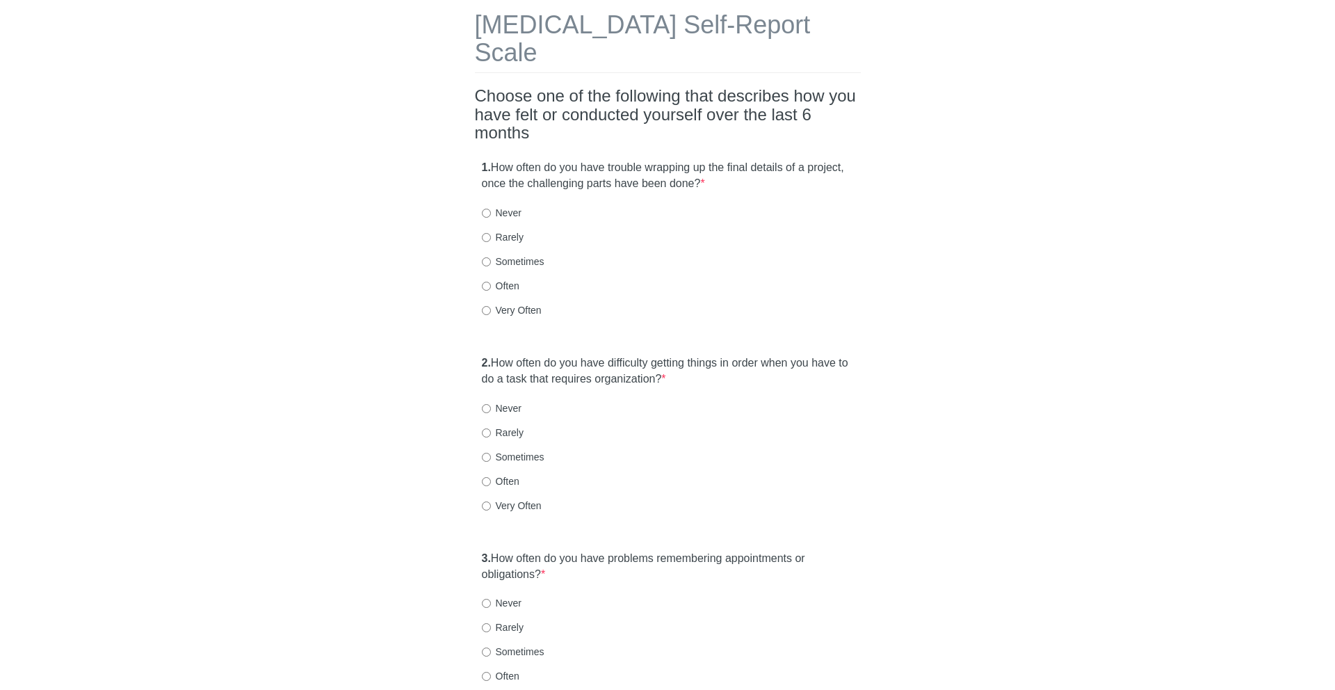
scroll to position [80, 0]
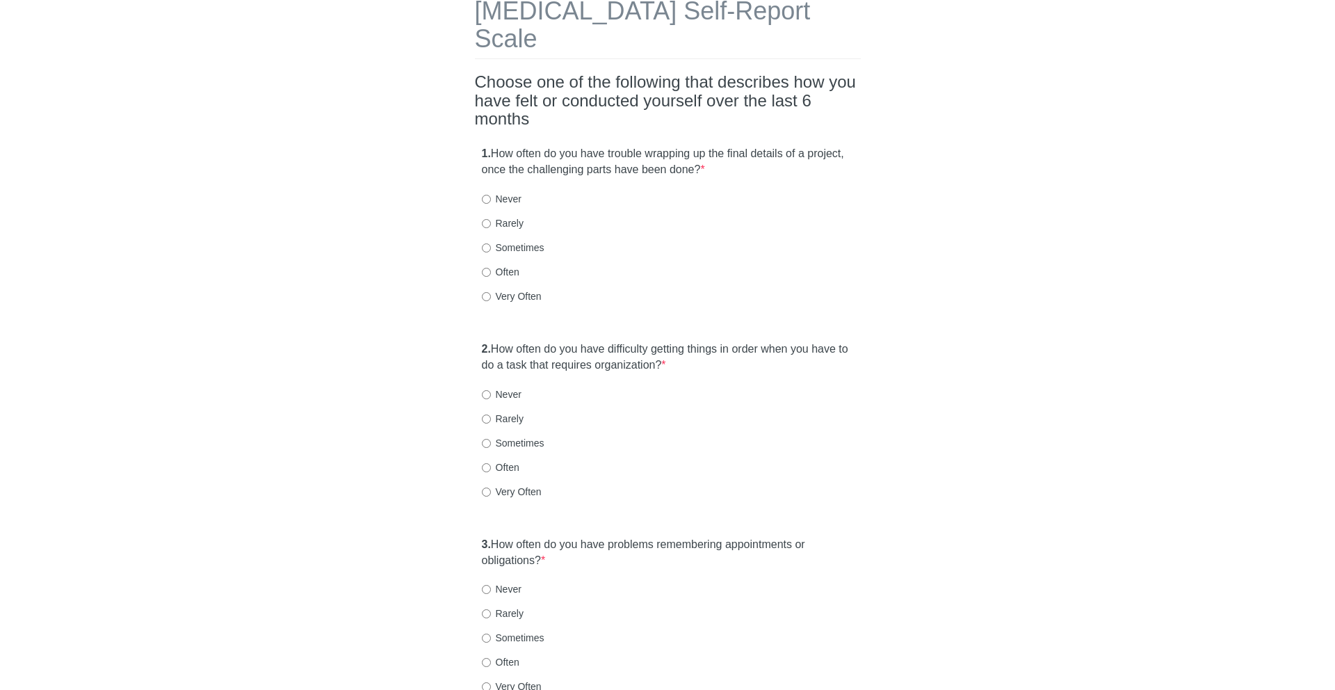
drag, startPoint x: 494, startPoint y: 124, endPoint x: 800, endPoint y: 150, distance: 307.8
click at [800, 150] on label "1. How often do you have trouble wrapping up the final details of a project, on…" at bounding box center [668, 162] width 372 height 32
click at [508, 265] on label "Often" at bounding box center [501, 272] width 38 height 14
click at [491, 268] on input "Often" at bounding box center [486, 272] width 9 height 9
radio input "true"
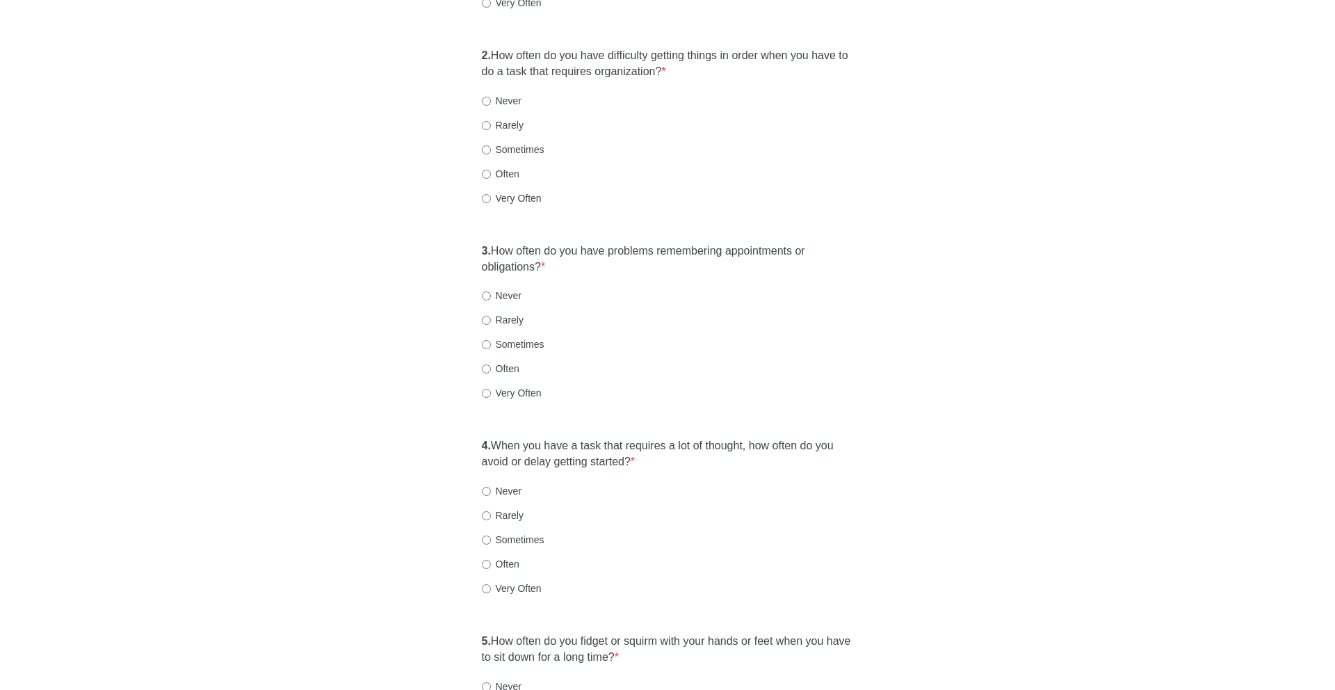
scroll to position [374, 0]
click at [504, 191] on label "Very Often" at bounding box center [512, 198] width 60 height 14
click at [491, 193] on input "Very Often" at bounding box center [486, 197] width 9 height 9
radio input "true"
drag, startPoint x: 494, startPoint y: 222, endPoint x: 571, endPoint y: 243, distance: 79.5
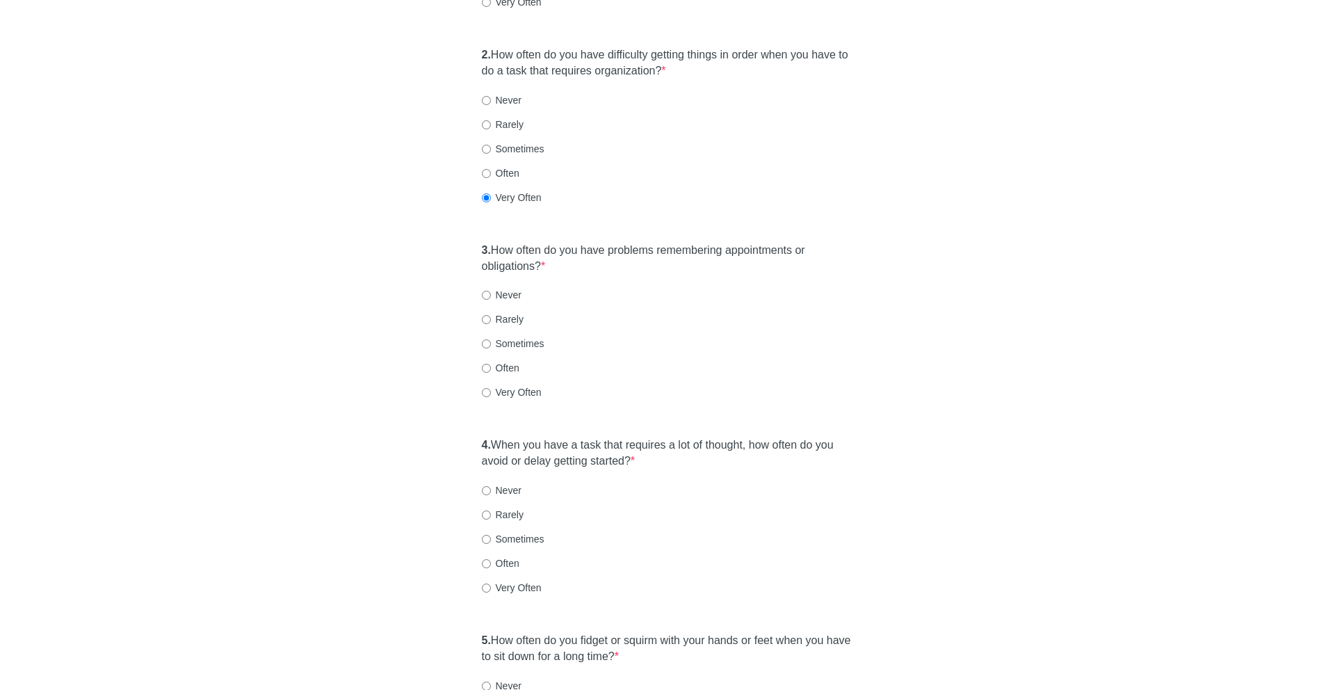
click at [571, 243] on label "3. How often do you have problems remembering appointments or obligations? *" at bounding box center [668, 259] width 372 height 32
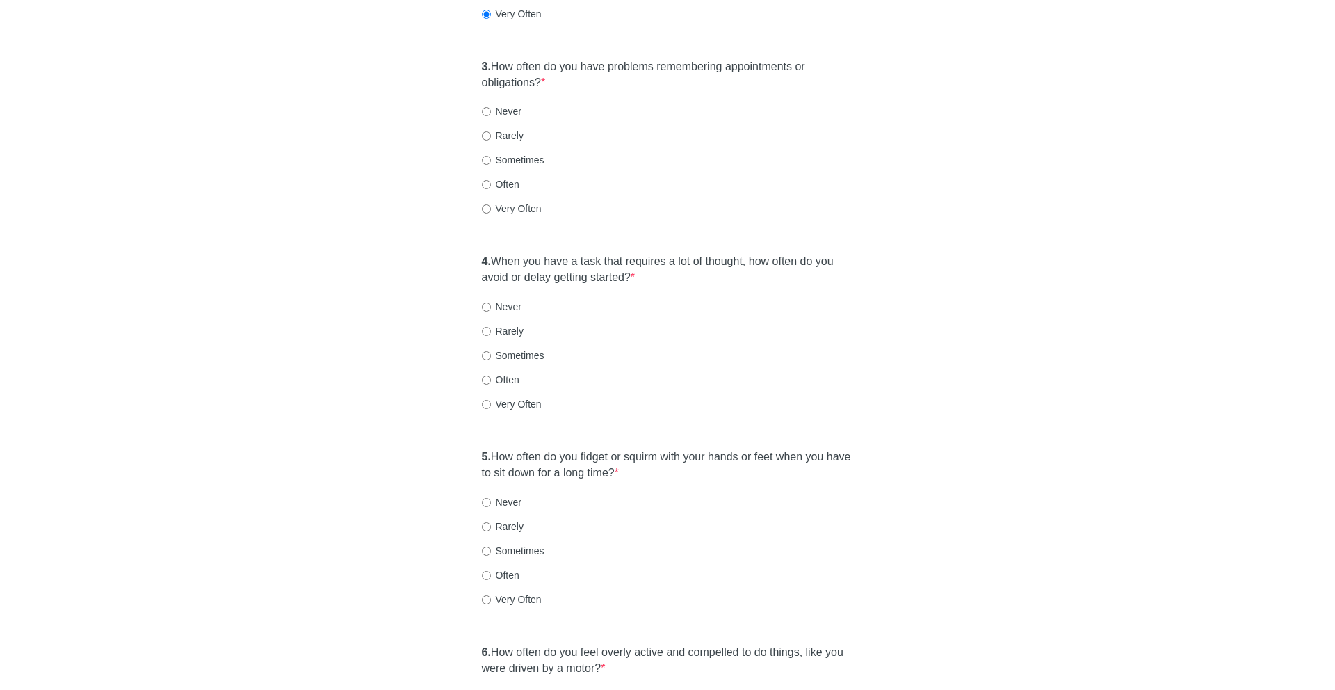
scroll to position [558, 0]
click at [513, 152] on label "Sometimes" at bounding box center [513, 159] width 63 height 14
click at [491, 155] on input "Sometimes" at bounding box center [486, 159] width 9 height 9
radio input "true"
drag, startPoint x: 501, startPoint y: 232, endPoint x: 620, endPoint y: 264, distance: 123.6
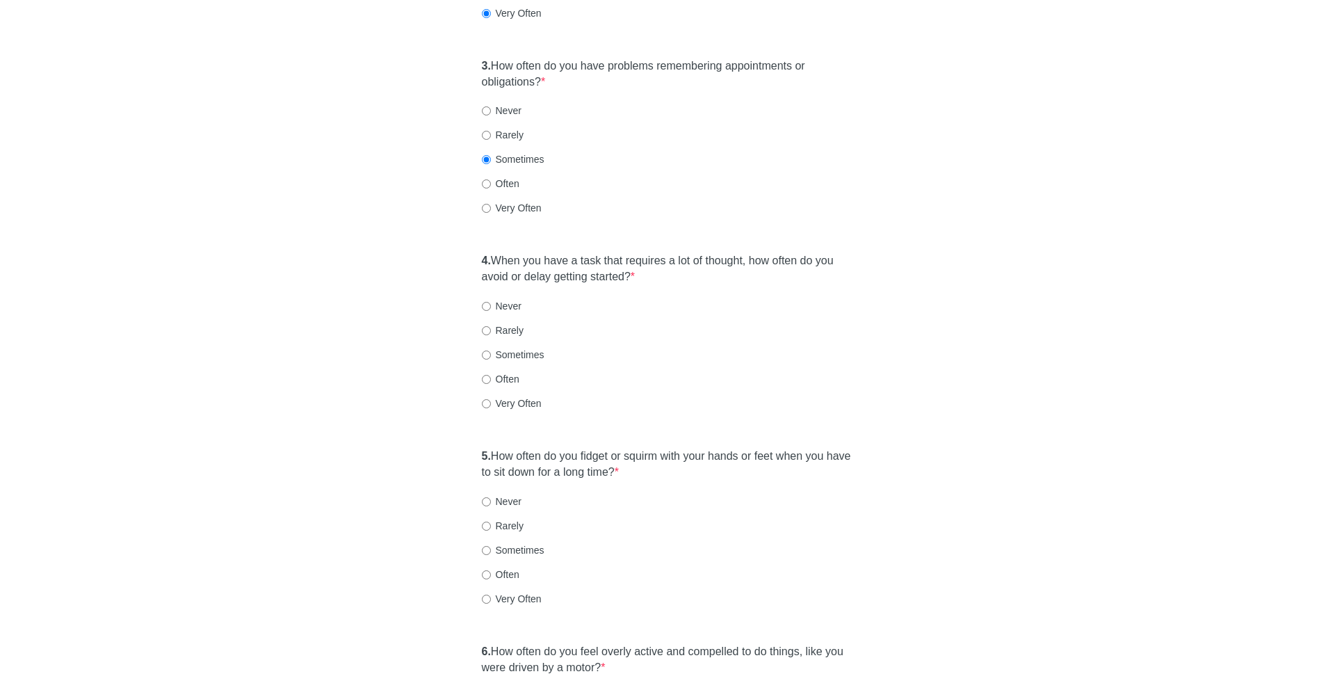
click at [620, 264] on div "4. When you have a task that requires a lot of thought, how often do you avoid …" at bounding box center [668, 338] width 386 height 185
click at [496, 396] on label "Very Often" at bounding box center [512, 403] width 60 height 14
click at [491, 399] on input "Very Often" at bounding box center [486, 403] width 9 height 9
radio input "true"
drag, startPoint x: 573, startPoint y: 435, endPoint x: 631, endPoint y: 458, distance: 62.1
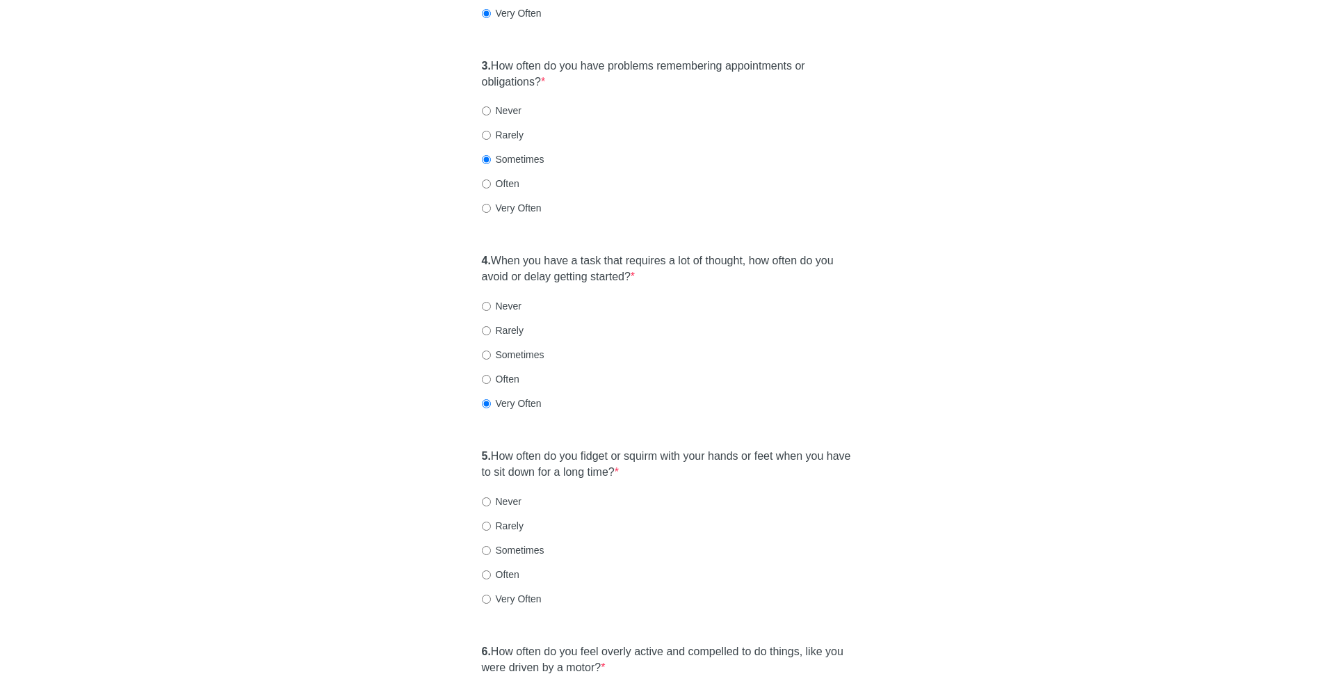
click at [631, 458] on div "5. How often do you fidget or squirm with your hands or feet when you have to s…" at bounding box center [668, 534] width 386 height 185
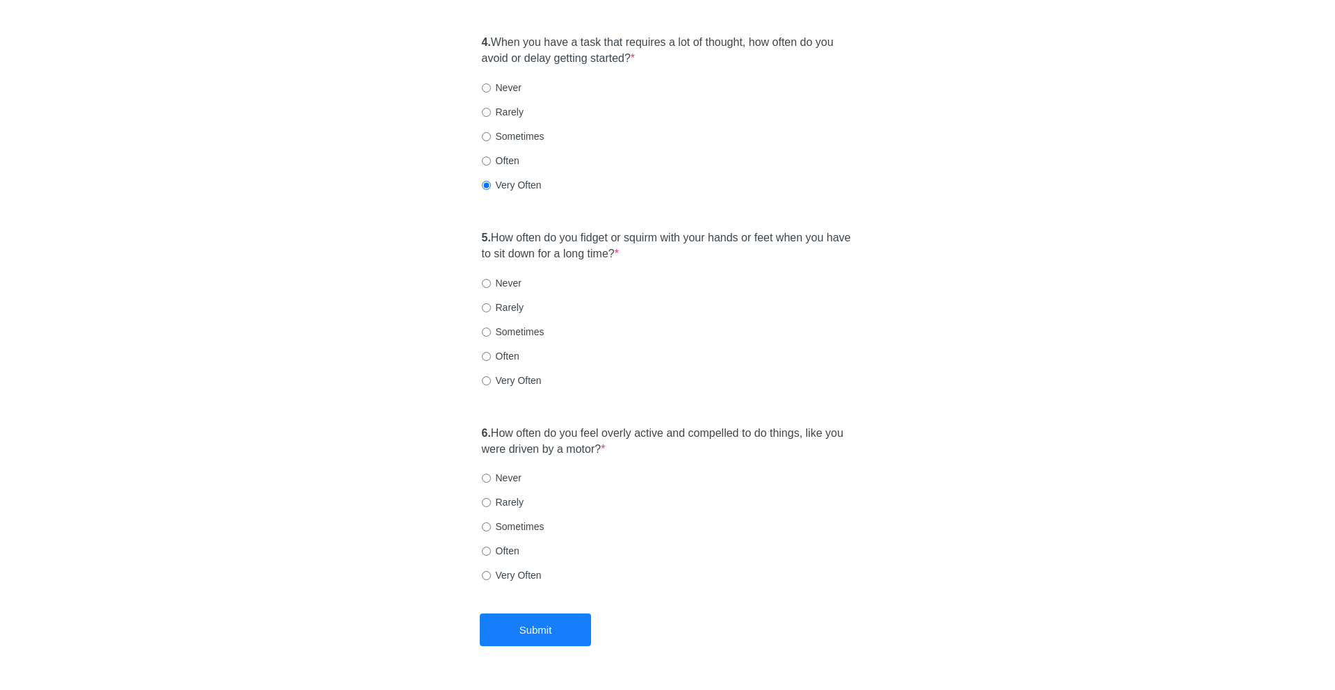
scroll to position [790, 0]
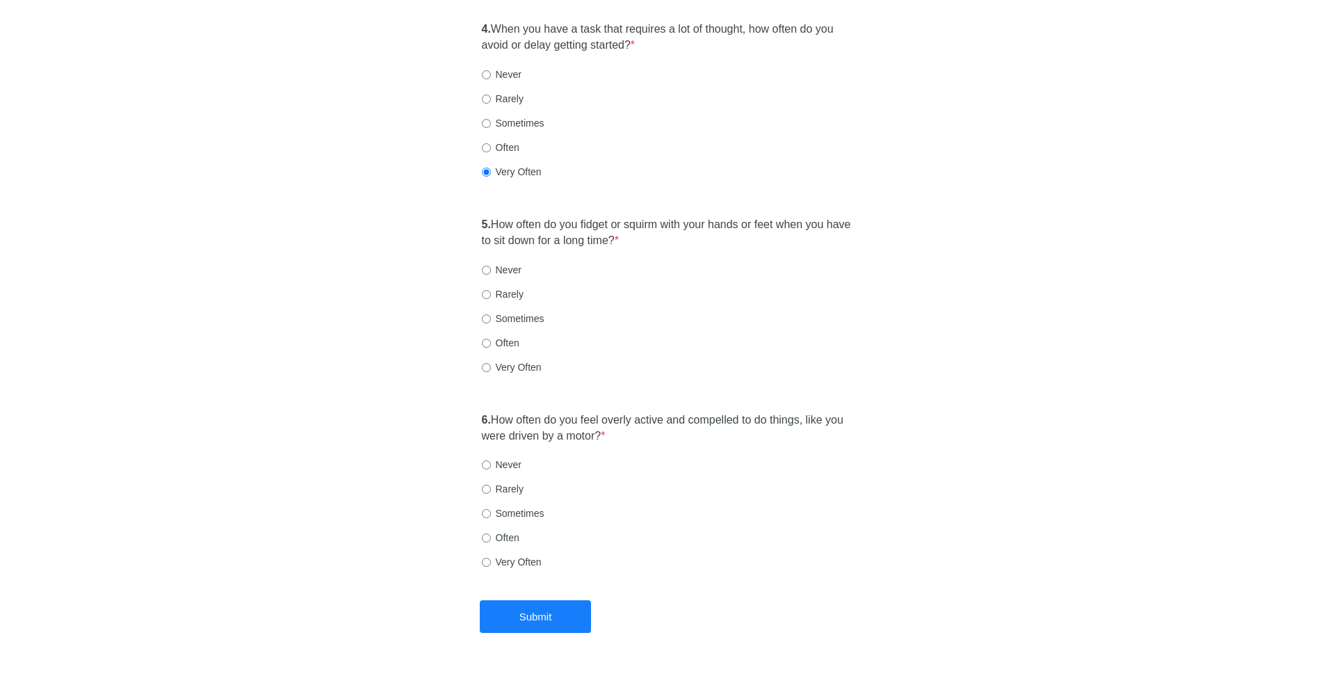
click at [502, 336] on label "Often" at bounding box center [501, 343] width 38 height 14
click at [491, 339] on input "Often" at bounding box center [486, 343] width 9 height 9
radio input "true"
drag, startPoint x: 493, startPoint y: 390, endPoint x: 679, endPoint y: 405, distance: 186.3
click at [679, 412] on label "6. How often do you feel overly active and compelled to do things, like you wer…" at bounding box center [668, 428] width 372 height 32
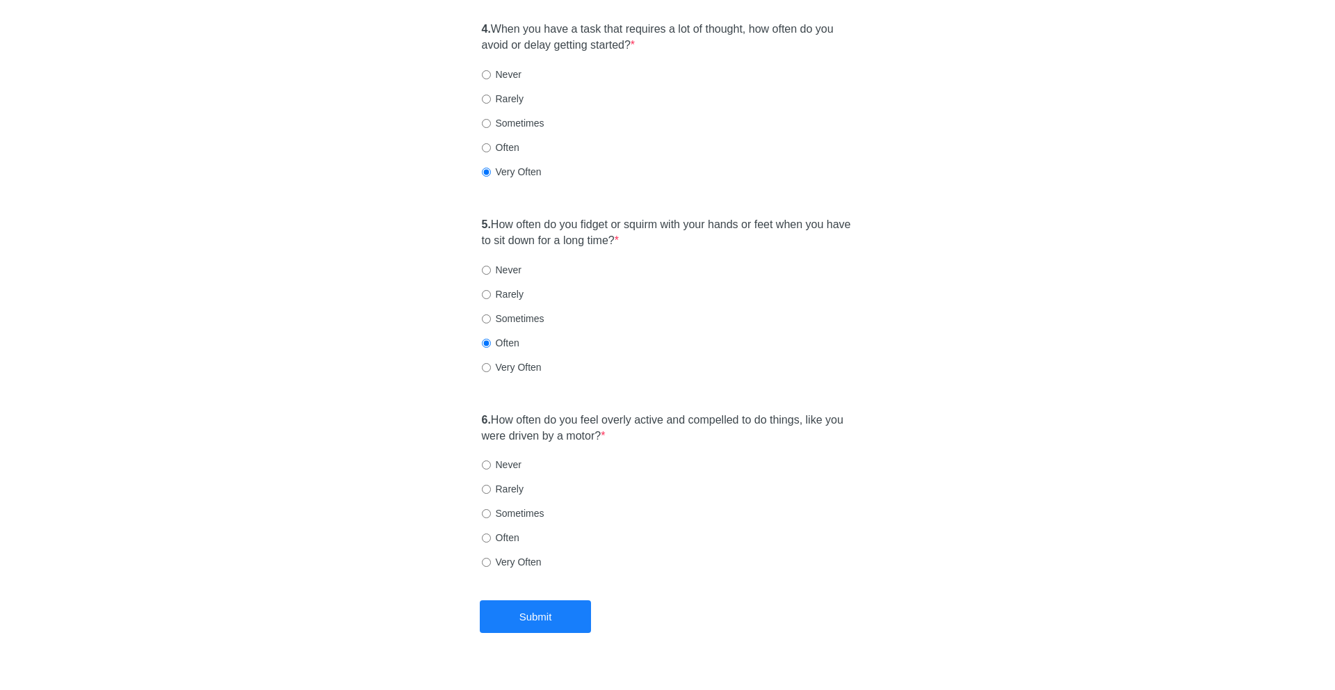
drag, startPoint x: 679, startPoint y: 405, endPoint x: 491, endPoint y: 396, distance: 188.0
click at [491, 412] on label "6. How often do you feel overly active and compelled to do things, like you wer…" at bounding box center [668, 428] width 372 height 32
click at [517, 482] on label "Rarely" at bounding box center [503, 489] width 42 height 14
click at [491, 485] on input "Rarely" at bounding box center [486, 489] width 9 height 9
radio input "true"
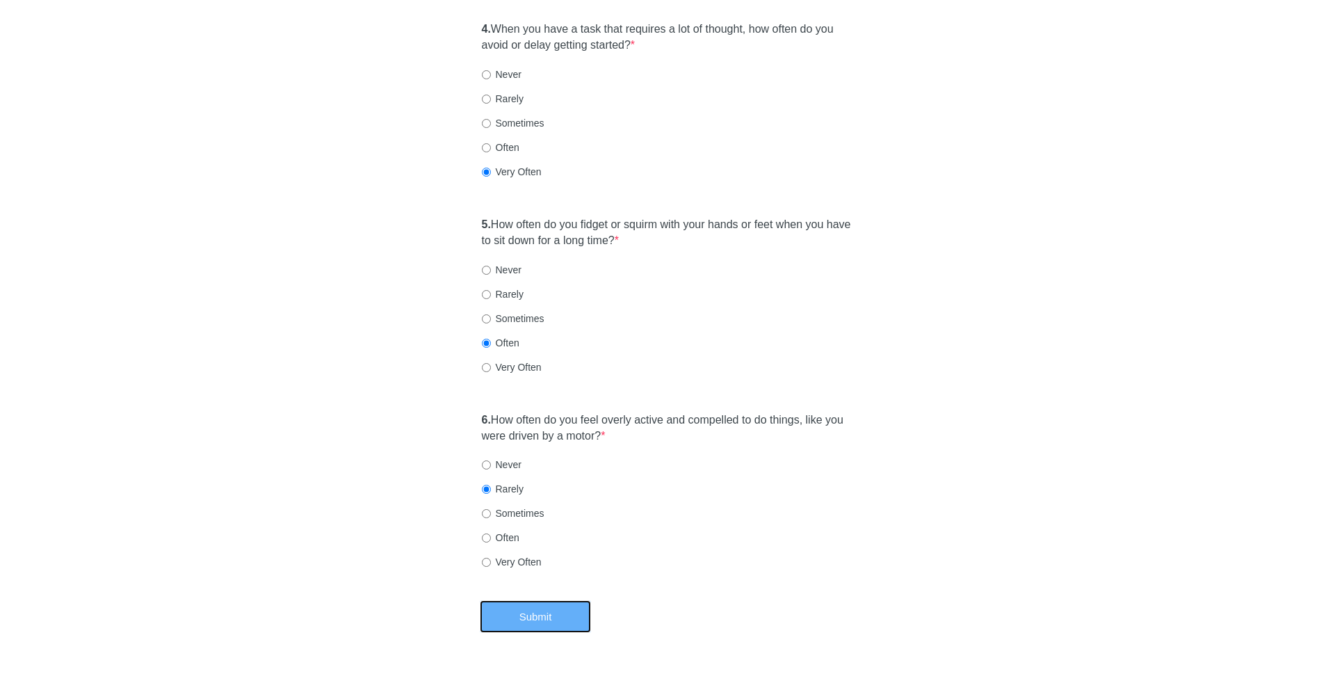
click at [539, 600] on button "Submit" at bounding box center [535, 616] width 111 height 33
